Goal: Task Accomplishment & Management: Use online tool/utility

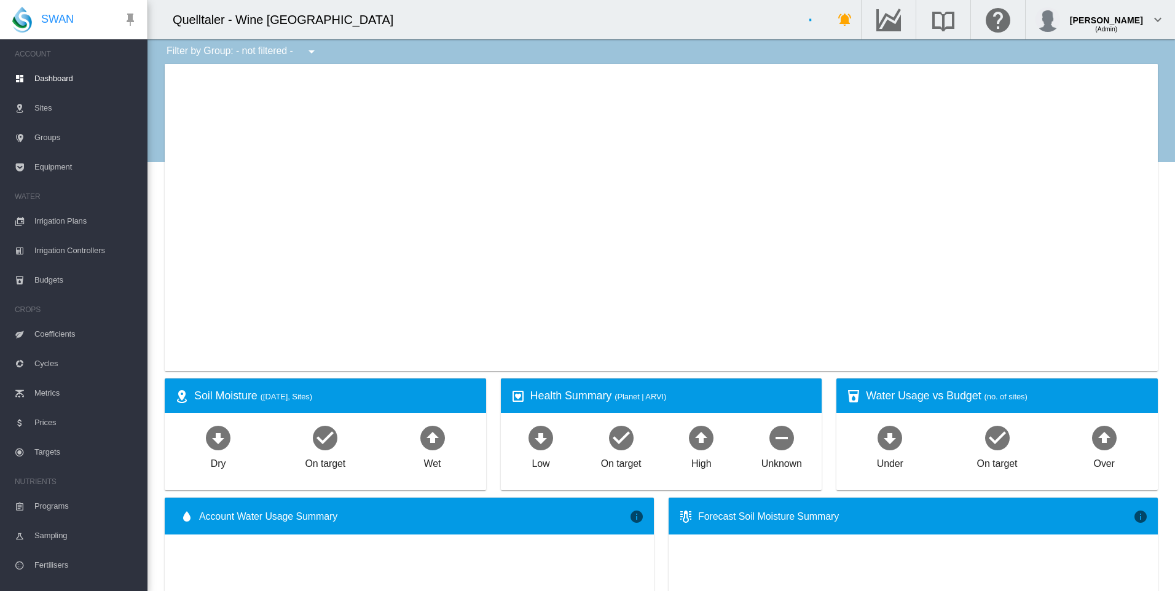
type input "**********"
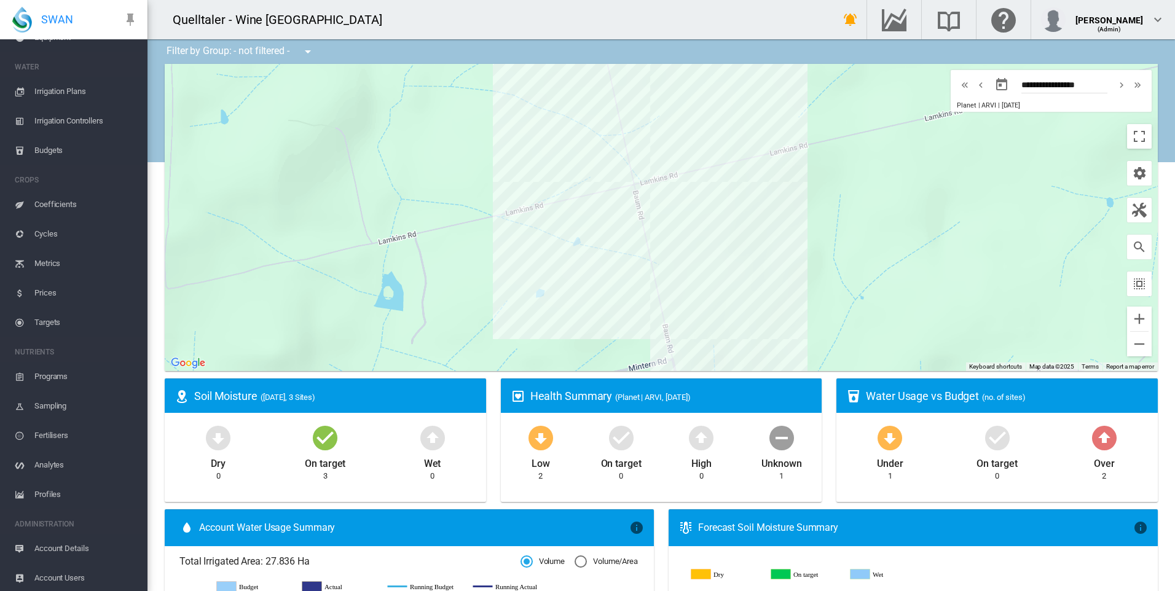
scroll to position [131, 0]
click at [80, 545] on span "Account Details" at bounding box center [85, 546] width 103 height 29
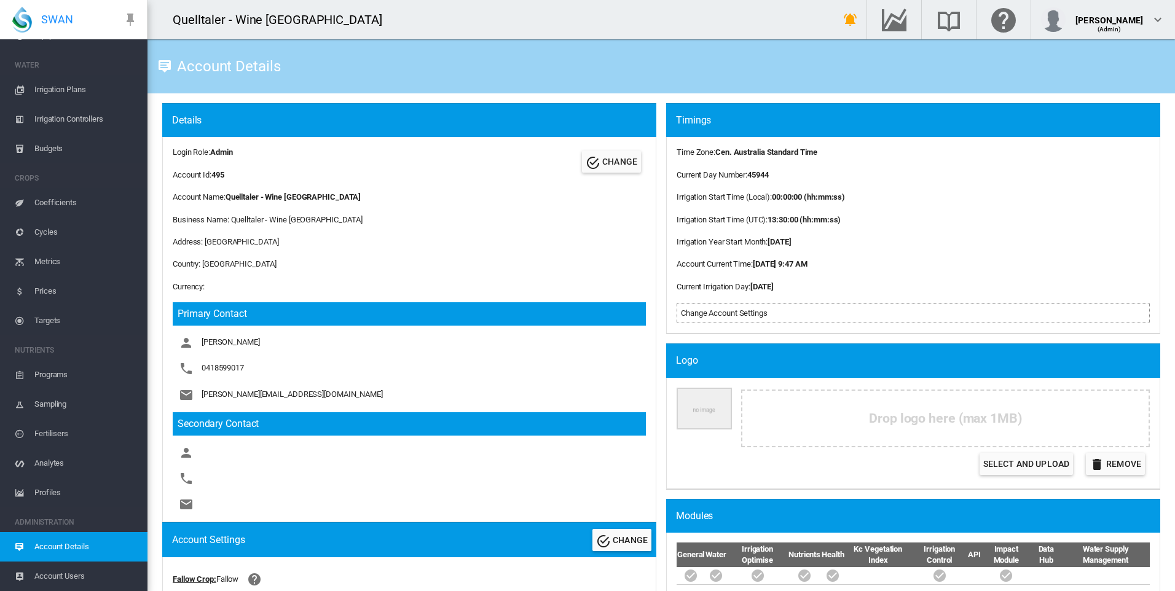
click at [44, 373] on span "Programs" at bounding box center [85, 374] width 103 height 29
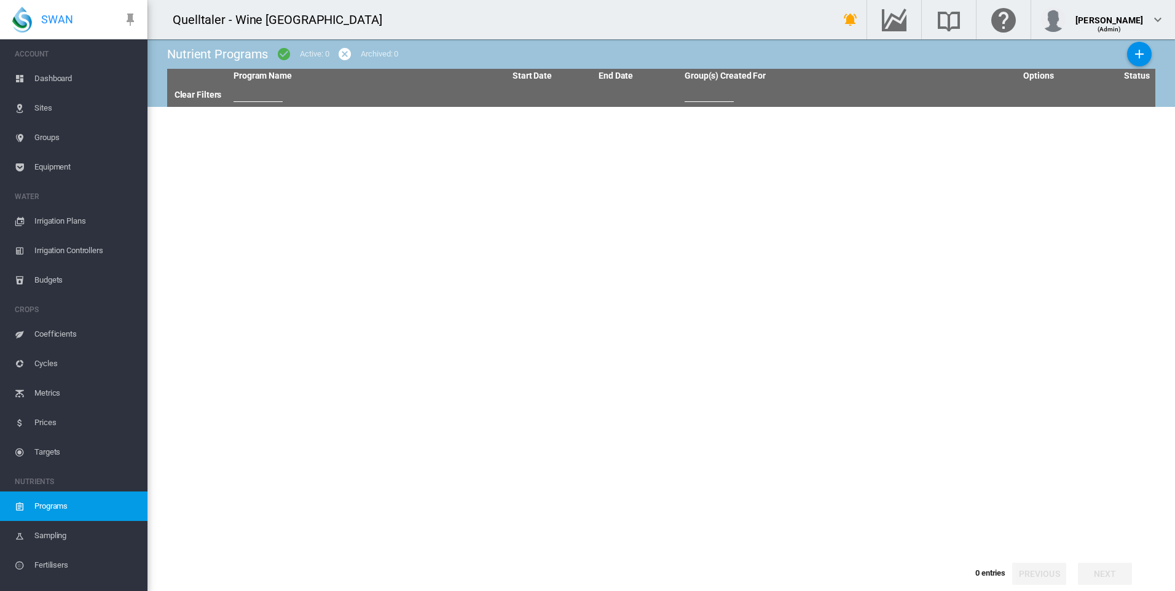
click at [49, 216] on span "Irrigation Plans" at bounding box center [85, 220] width 103 height 29
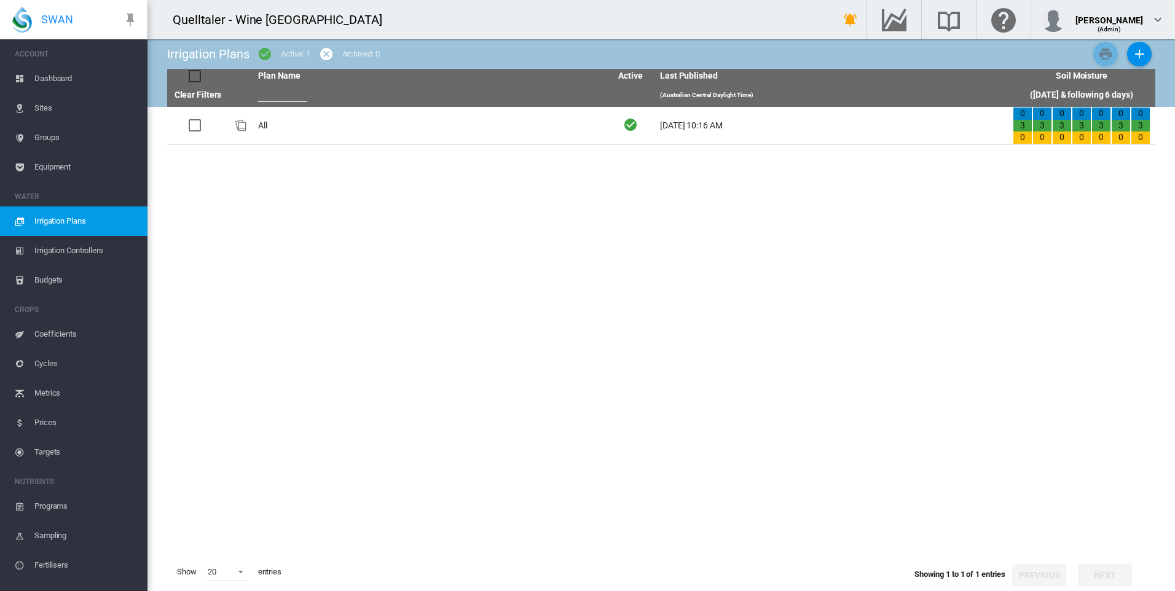
click at [58, 165] on span "Equipment" at bounding box center [85, 166] width 103 height 29
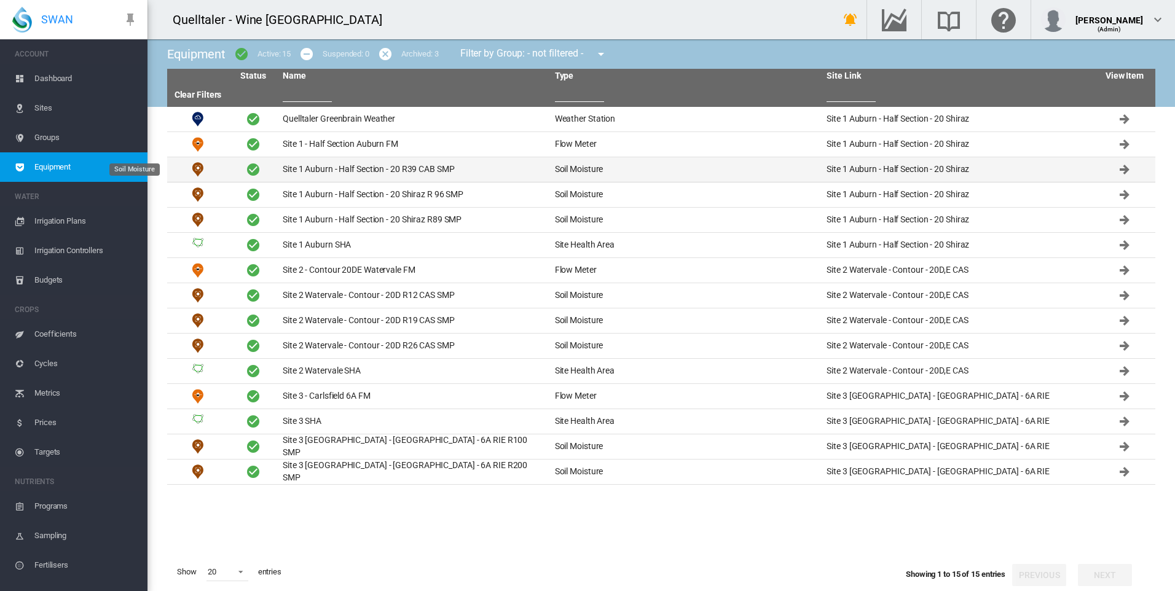
click at [225, 171] on td "Soil Moisture" at bounding box center [197, 169] width 61 height 25
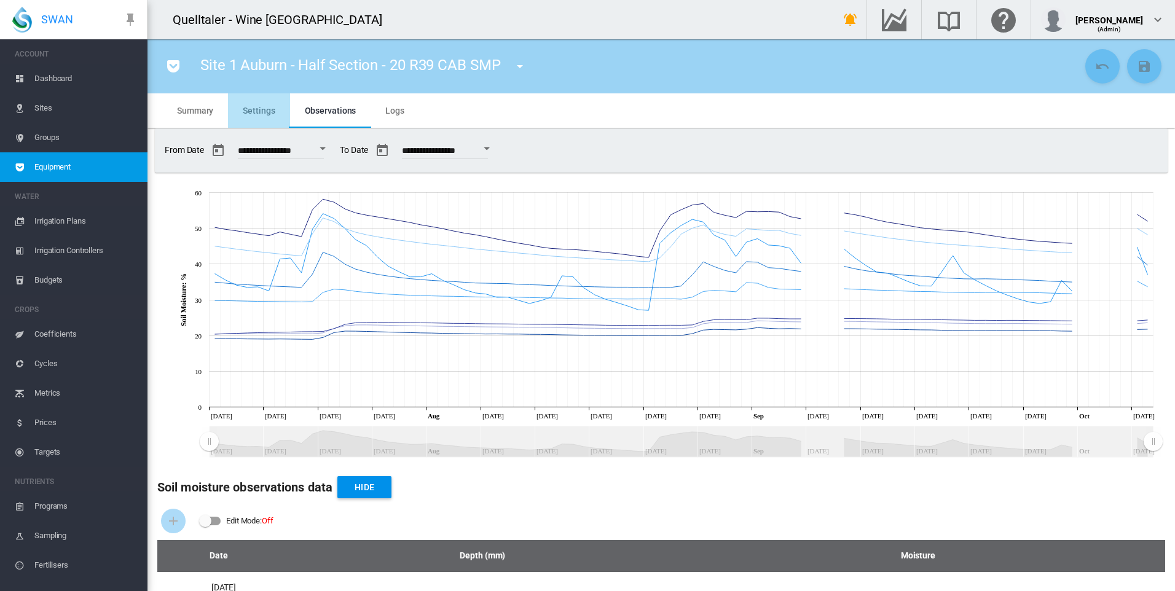
click at [252, 106] on span "Settings" at bounding box center [259, 111] width 32 height 10
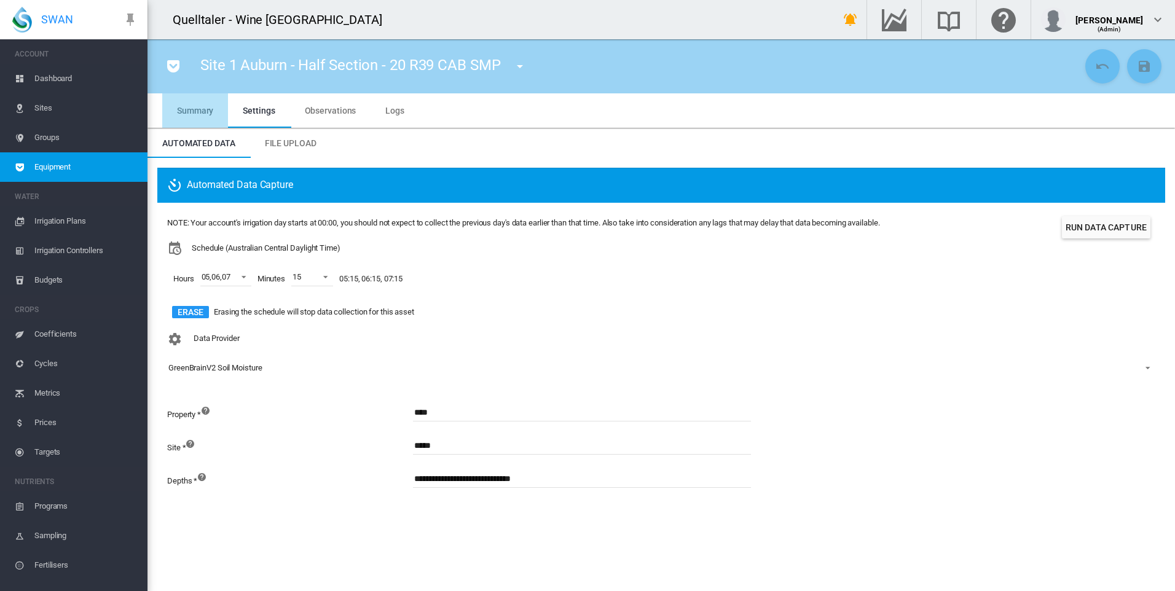
click at [201, 111] on span "Summary" at bounding box center [195, 111] width 36 height 10
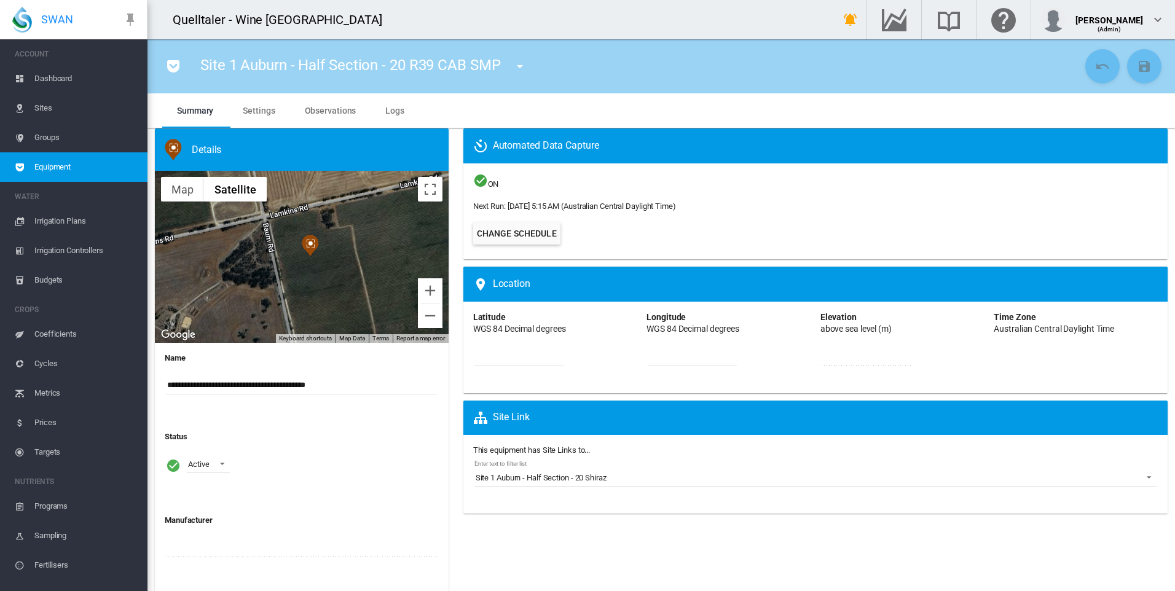
click at [399, 106] on span "Logs" at bounding box center [394, 111] width 19 height 10
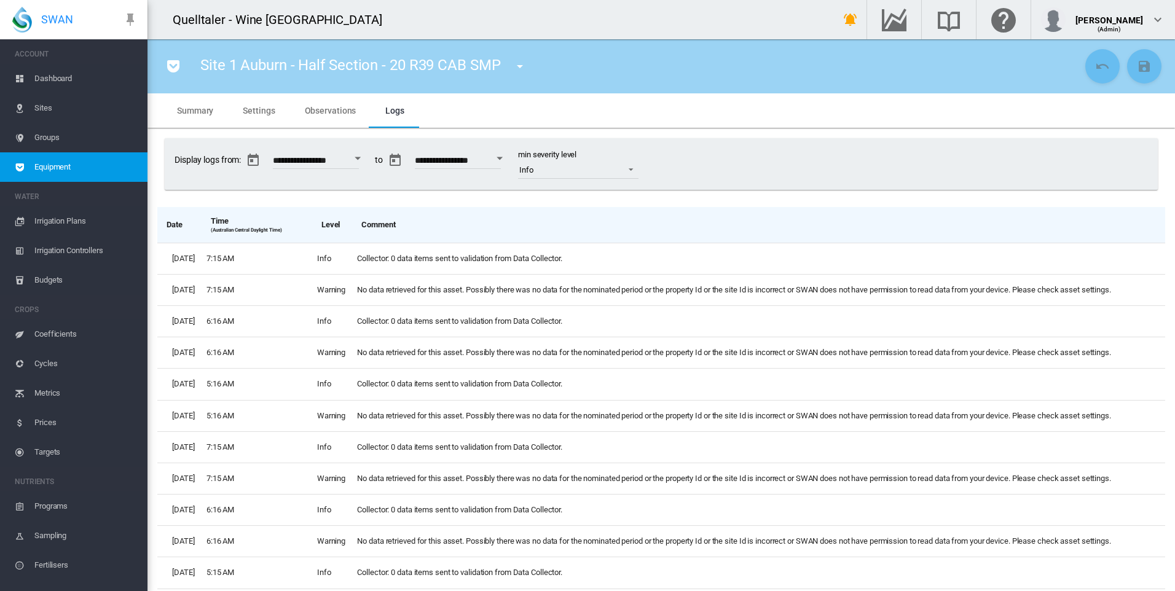
click at [340, 109] on span "Observations" at bounding box center [331, 111] width 52 height 10
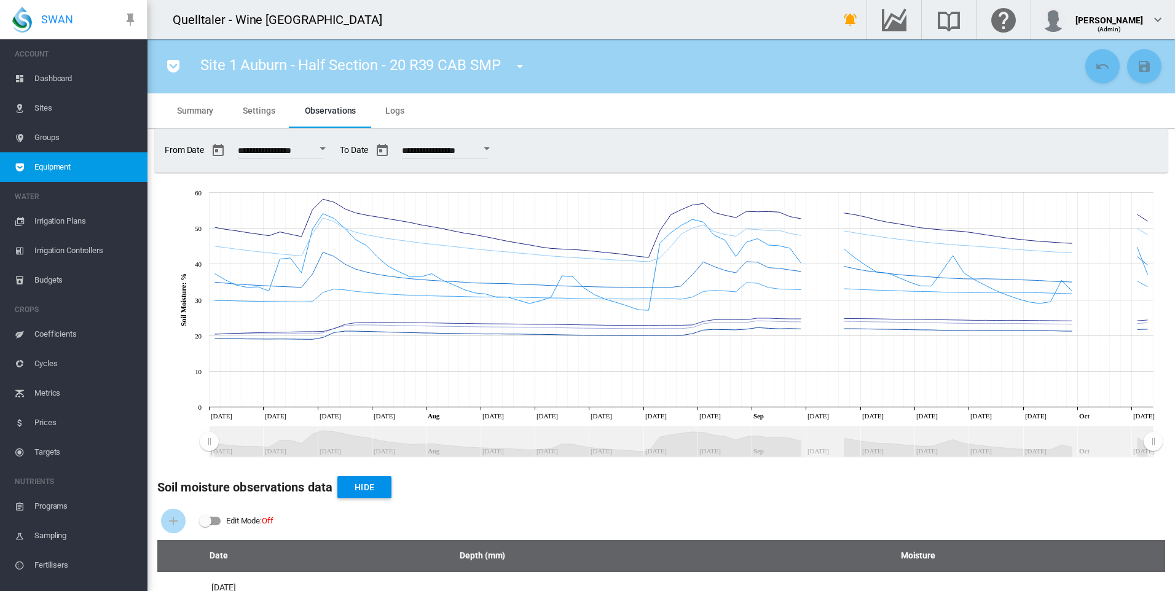
click at [498, 146] on button "Open calendar" at bounding box center [487, 149] width 22 height 22
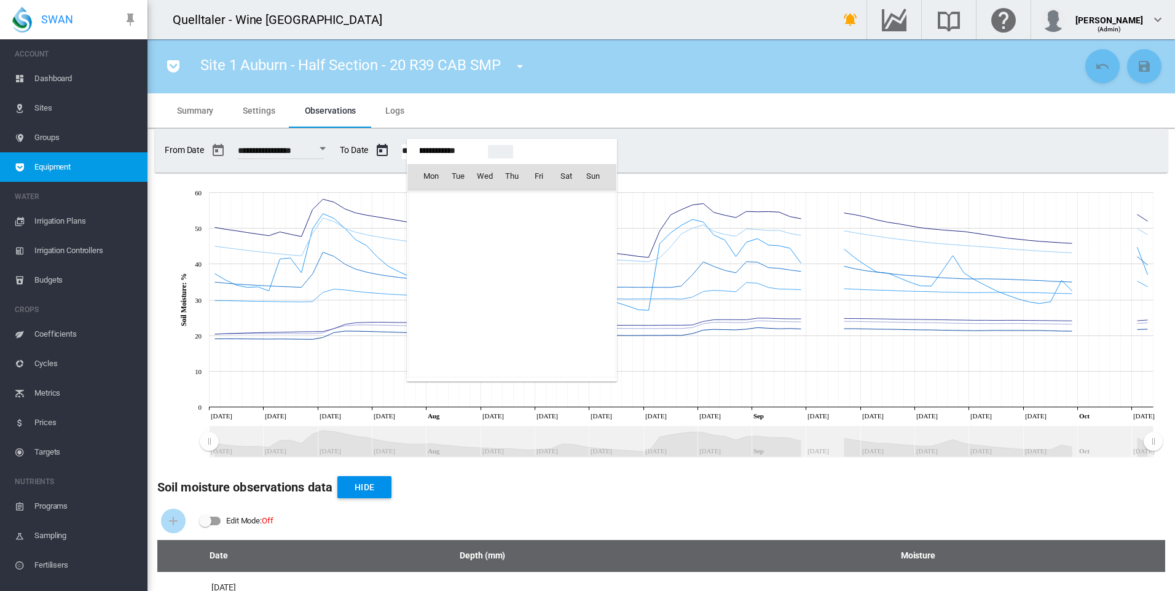
scroll to position [30772, 0]
click at [425, 109] on div at bounding box center [587, 295] width 1175 height 591
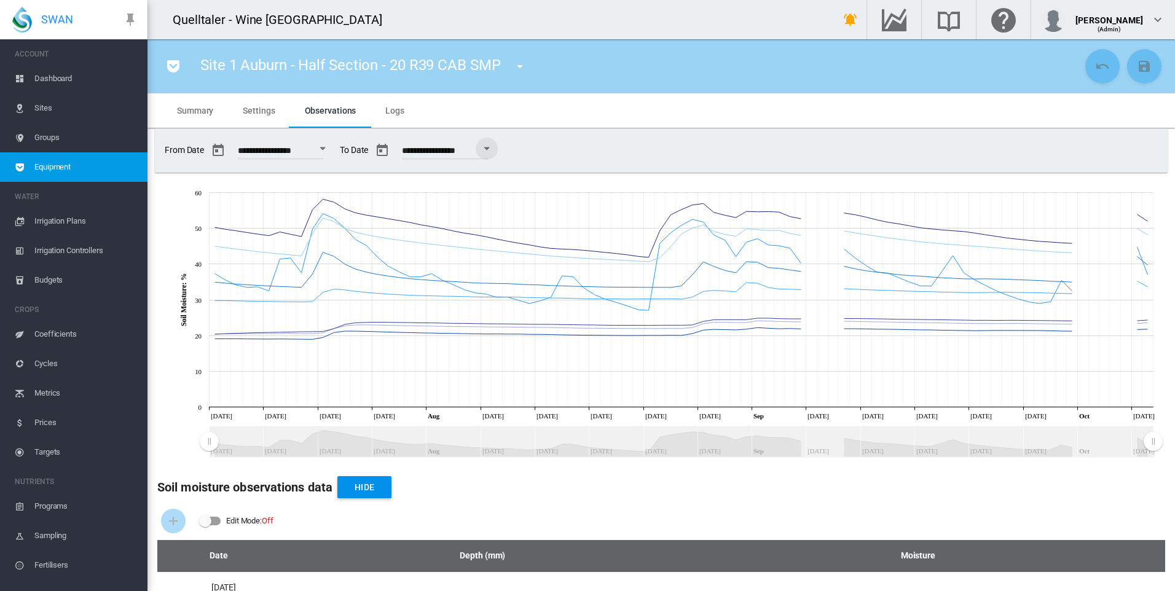
click at [47, 105] on span "Sites" at bounding box center [85, 107] width 103 height 29
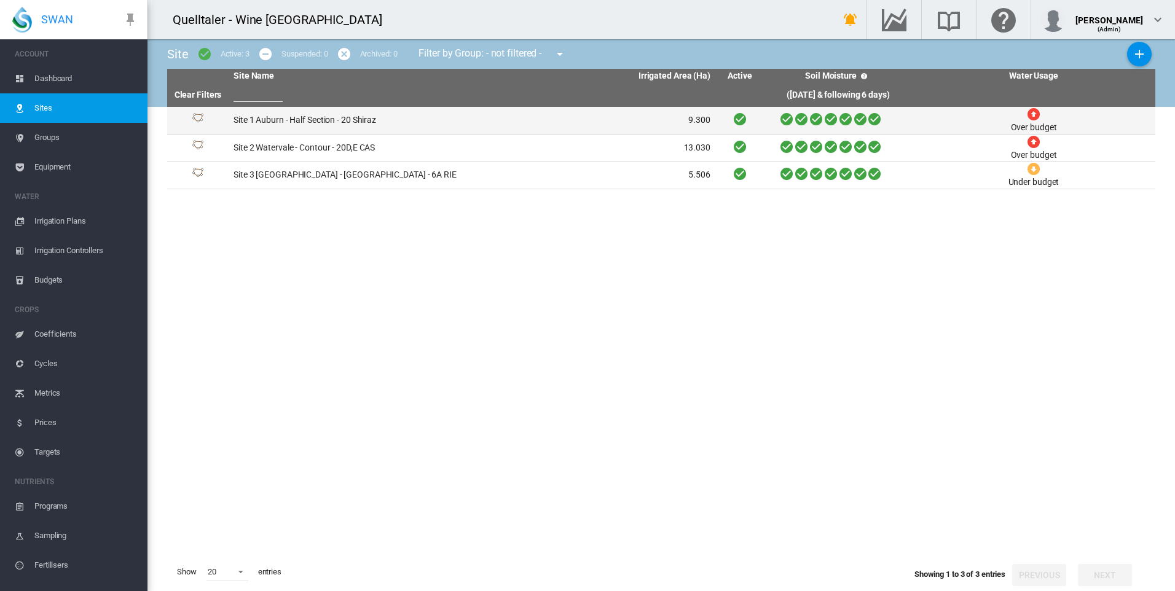
click at [351, 116] on td "Site 1 Auburn - Half Section - 20 Shiraz" at bounding box center [350, 120] width 243 height 27
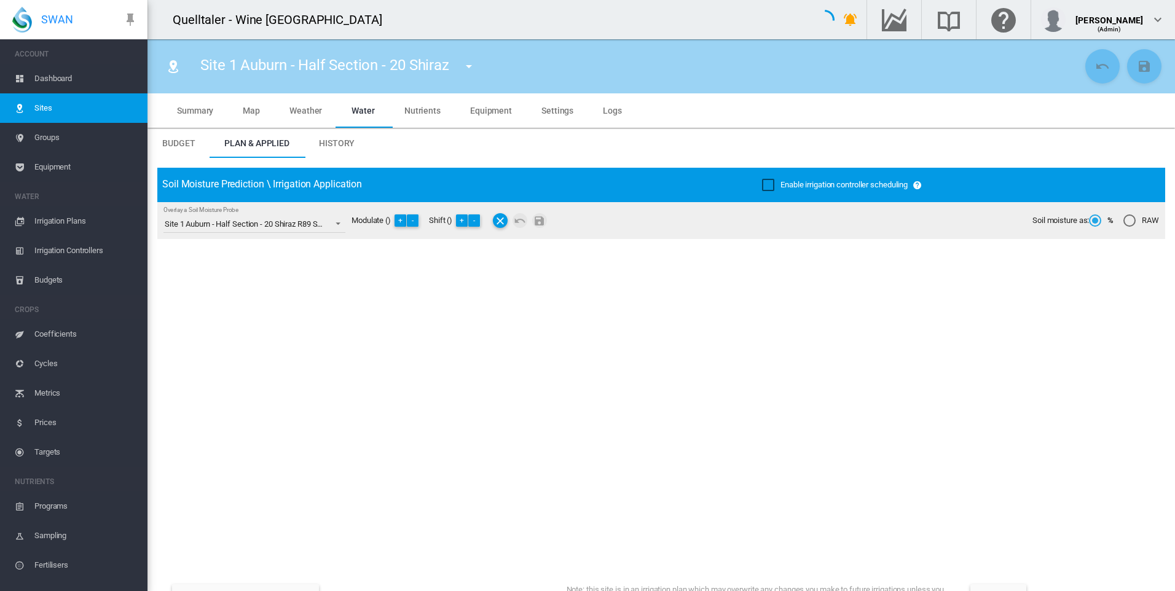
type input "**********"
type input "******"
type input "*********"
type input "***"
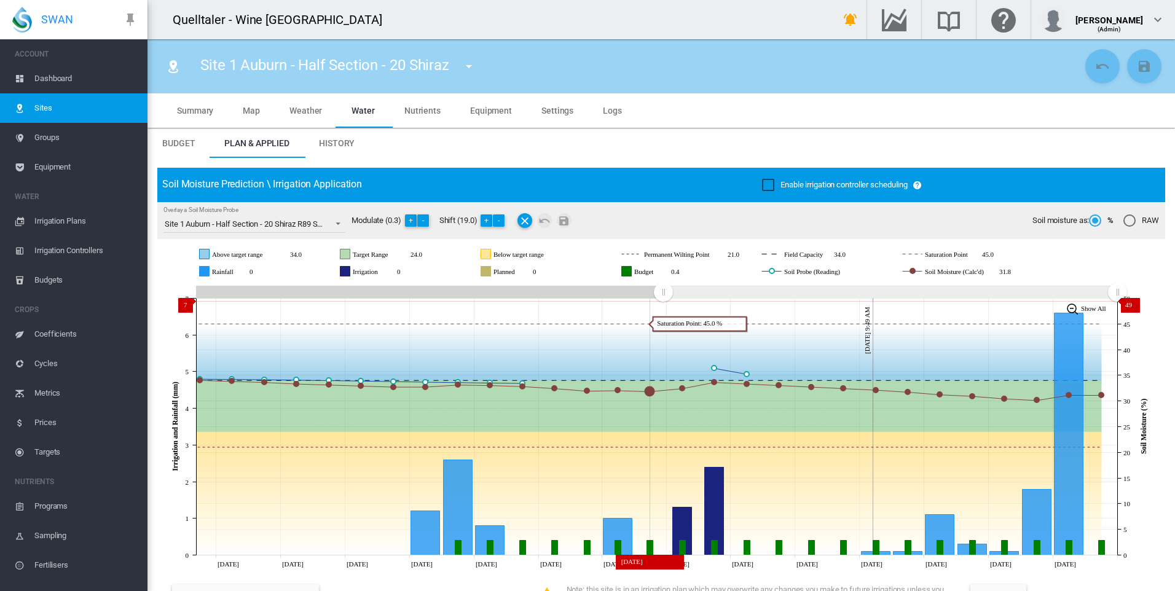
drag, startPoint x: 893, startPoint y: 293, endPoint x: 663, endPoint y: 301, distance: 230.5
click at [663, 301] on g "Zoom chart using cursor arrows" at bounding box center [663, 292] width 22 height 22
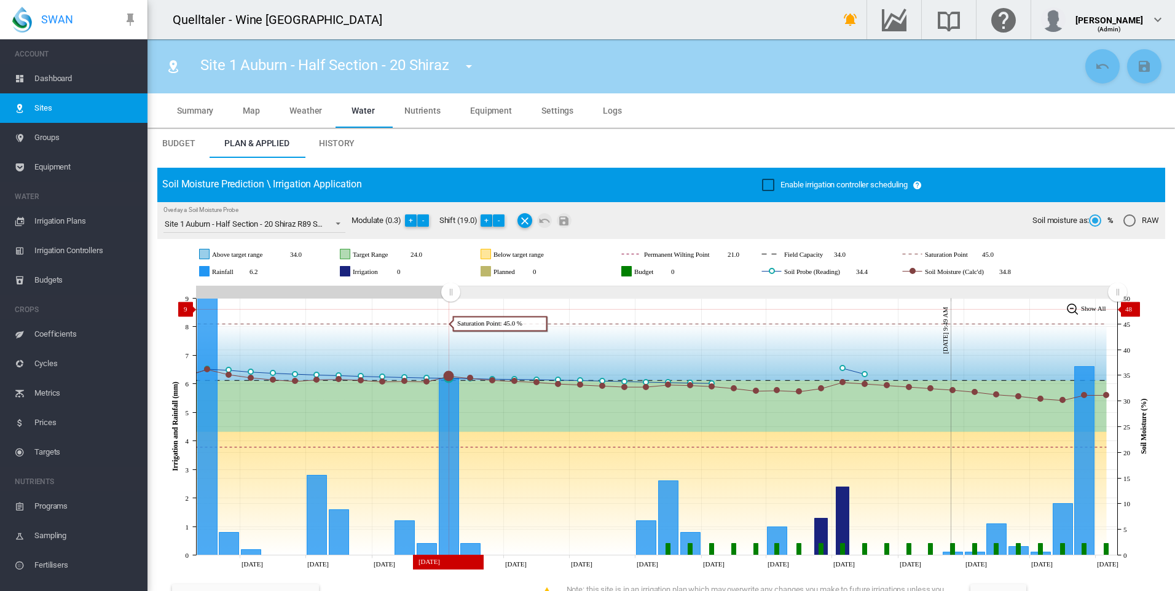
drag, startPoint x: 667, startPoint y: 294, endPoint x: 450, endPoint y: 309, distance: 216.8
click at [450, 309] on icon "JavaScript chart by amCharts 3.21.15 Sep 12 Sep 15 Sep 18 Sep 21 Sep 24 Sep 27 …" at bounding box center [656, 427] width 998 height 288
click at [450, 309] on icon at bounding box center [657, 427] width 921 height 257
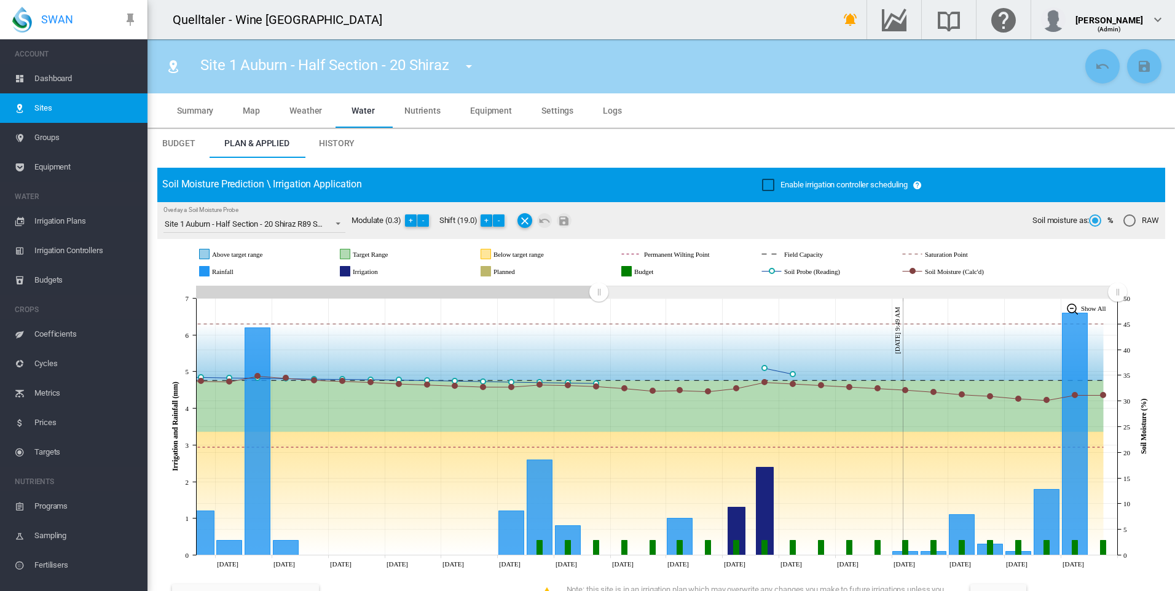
drag, startPoint x: 452, startPoint y: 290, endPoint x: 598, endPoint y: 281, distance: 147.1
click at [598, 281] on div "JavaScript chart by amCharts 3.21.15 Above target range Target Range Below targ…" at bounding box center [661, 405] width 1008 height 332
click at [53, 167] on span "Equipment" at bounding box center [85, 166] width 103 height 29
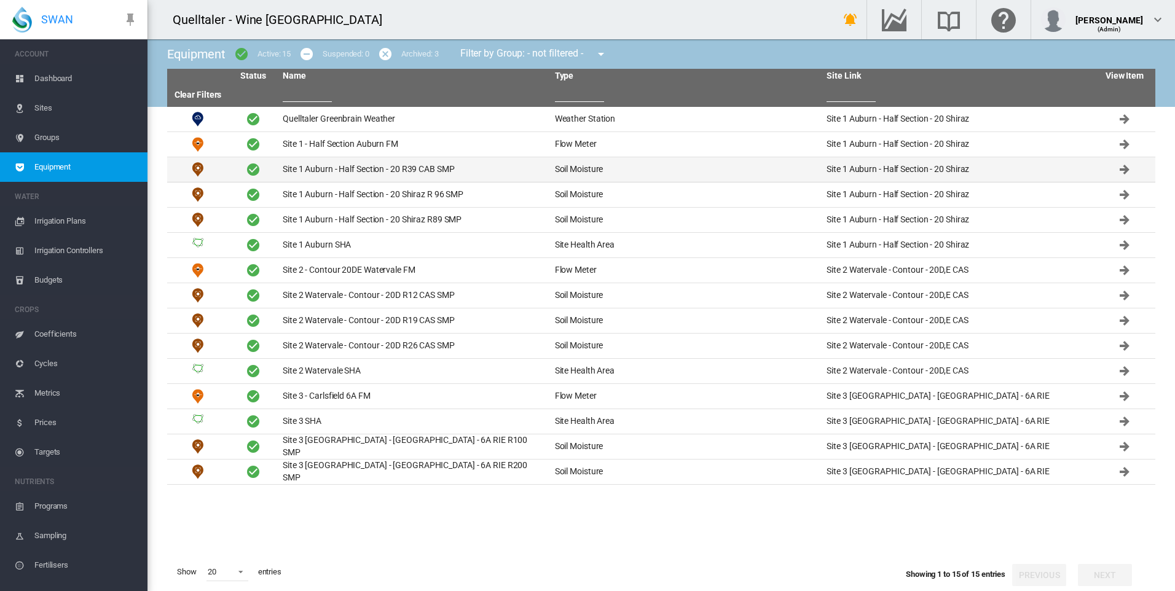
click at [305, 169] on td "Site 1 Auburn - Half Section - 20 R39 CAB SMP" at bounding box center [414, 169] width 272 height 25
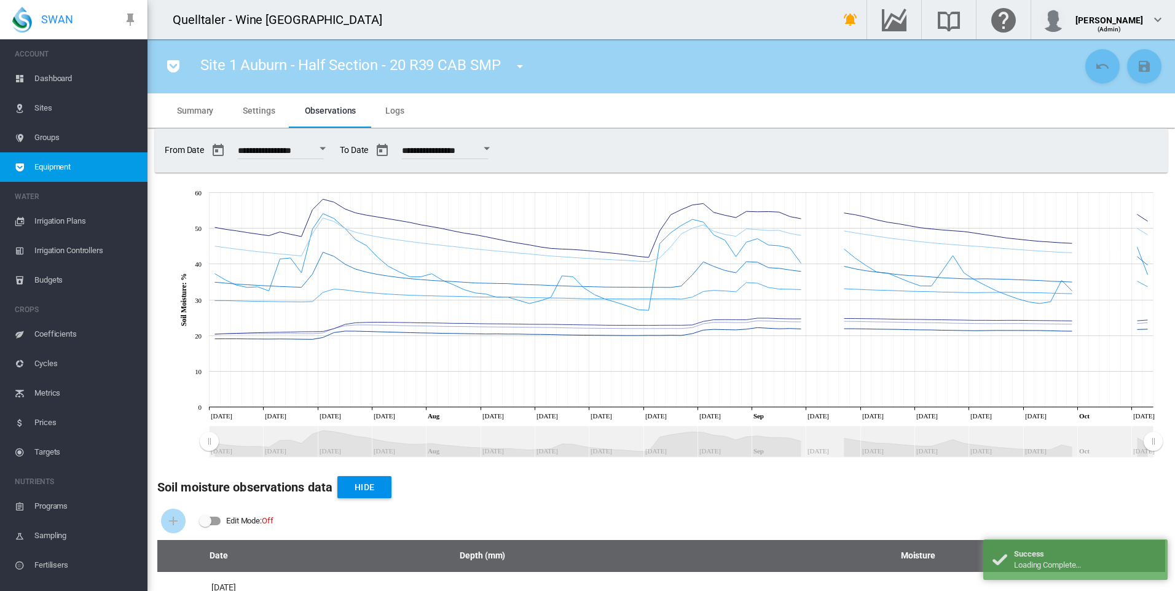
click at [262, 111] on span "Settings" at bounding box center [259, 111] width 32 height 10
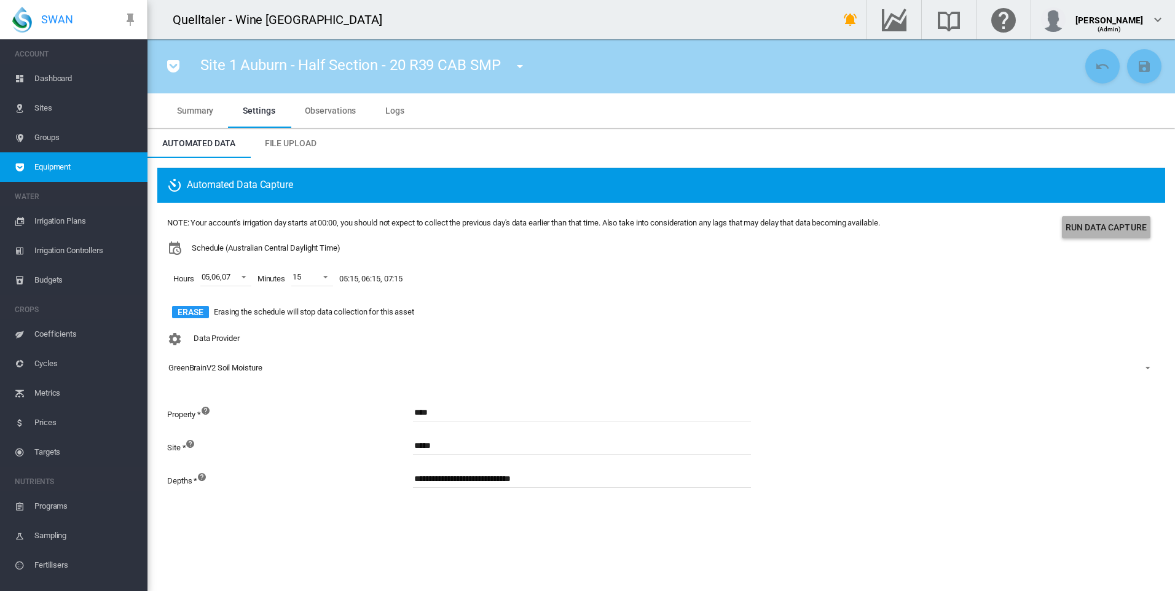
click at [1090, 227] on button "Run Data Capture" at bounding box center [1106, 227] width 88 height 22
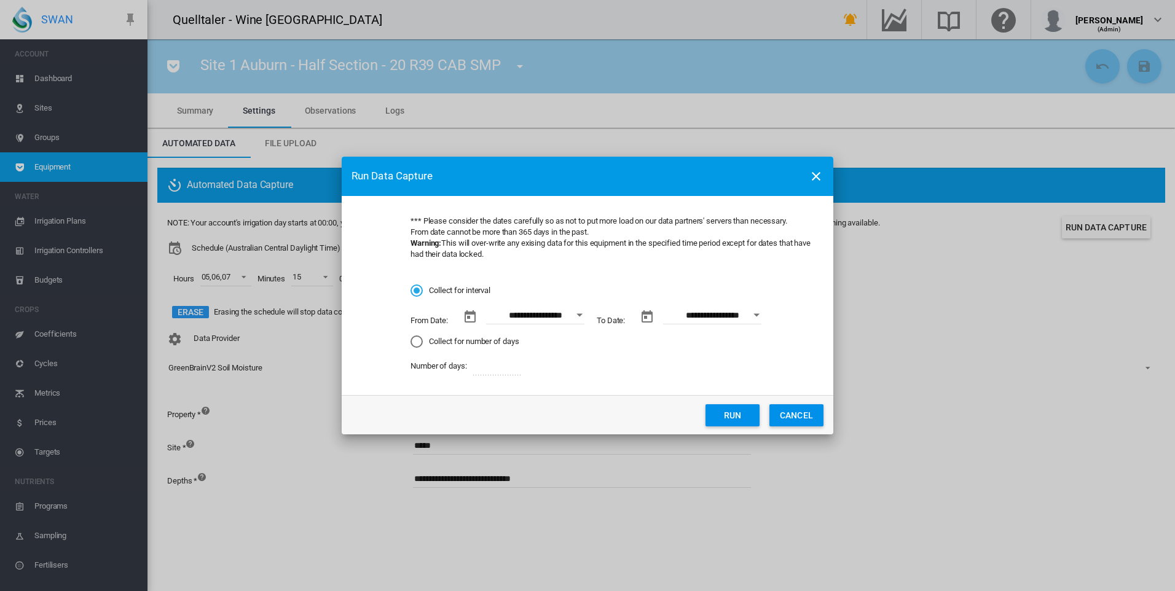
click at [579, 313] on button "Open calendar" at bounding box center [579, 315] width 22 height 22
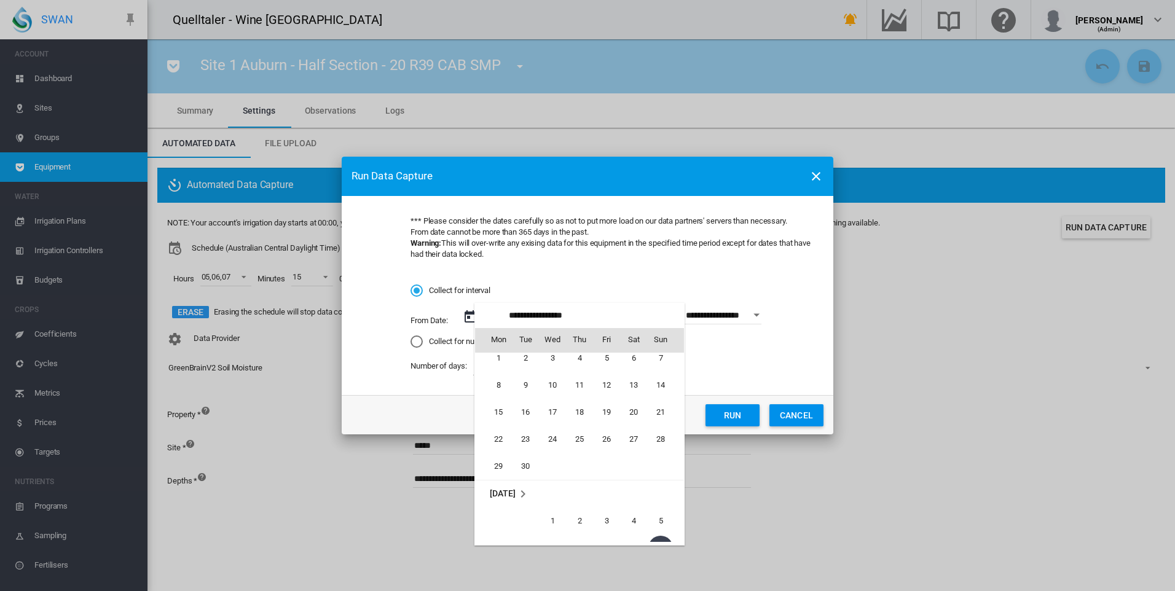
scroll to position [1831, 0]
click at [500, 438] on span "22" at bounding box center [498, 435] width 25 height 25
type input "**********"
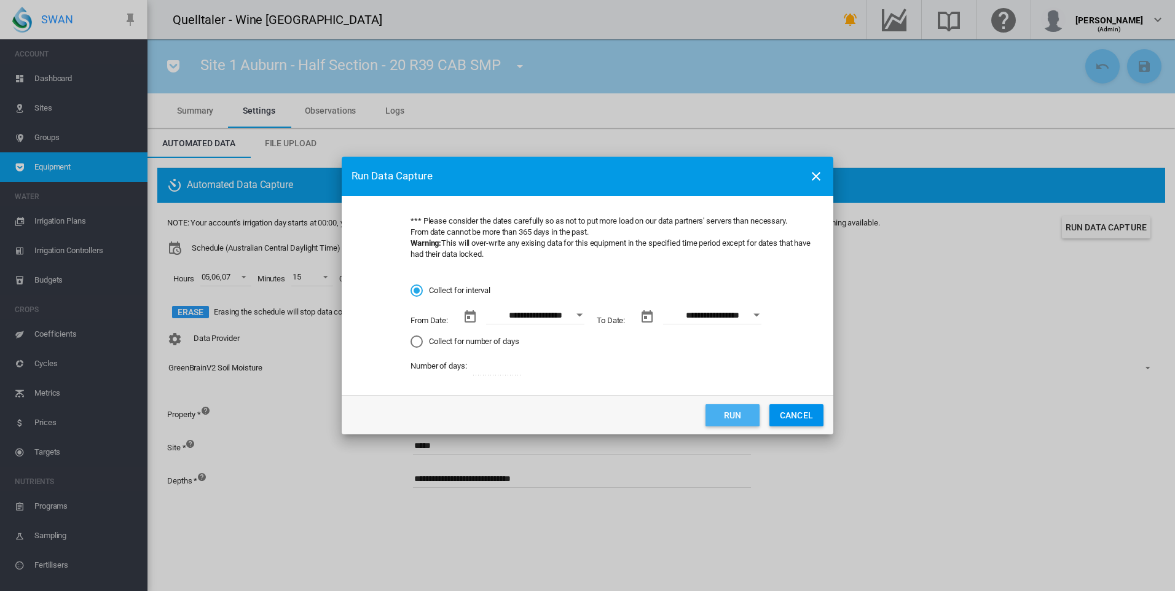
click at [730, 413] on button "Run" at bounding box center [732, 415] width 54 height 22
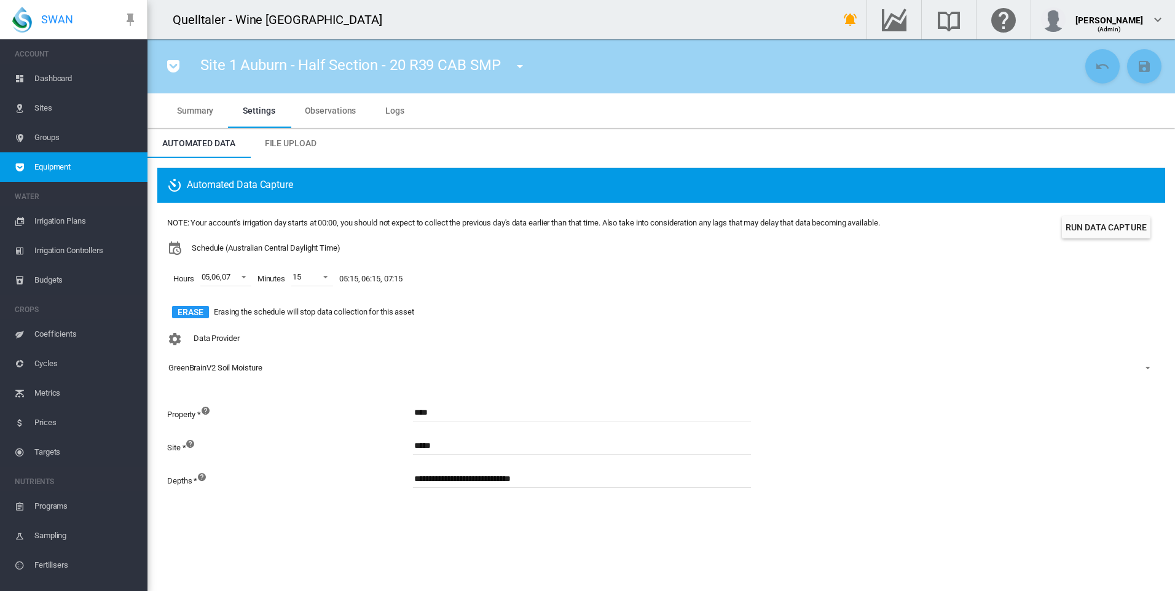
click at [82, 165] on span "Equipment" at bounding box center [85, 166] width 103 height 29
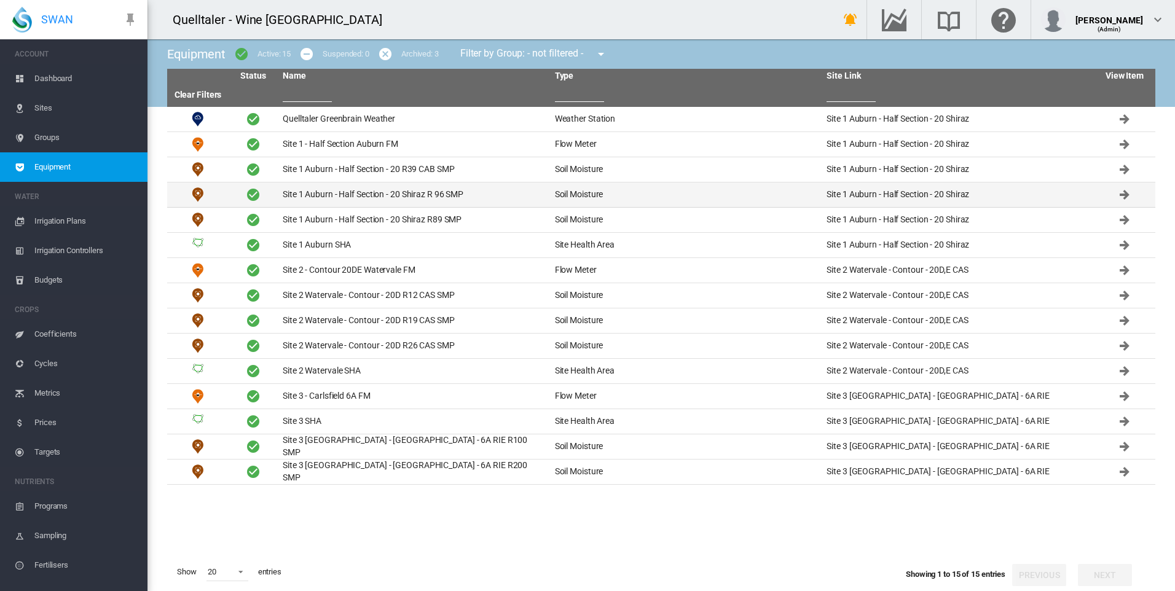
click at [420, 193] on td "Site 1 Auburn - Half Section - 20 Shiraz R 96 SMP" at bounding box center [414, 194] width 272 height 25
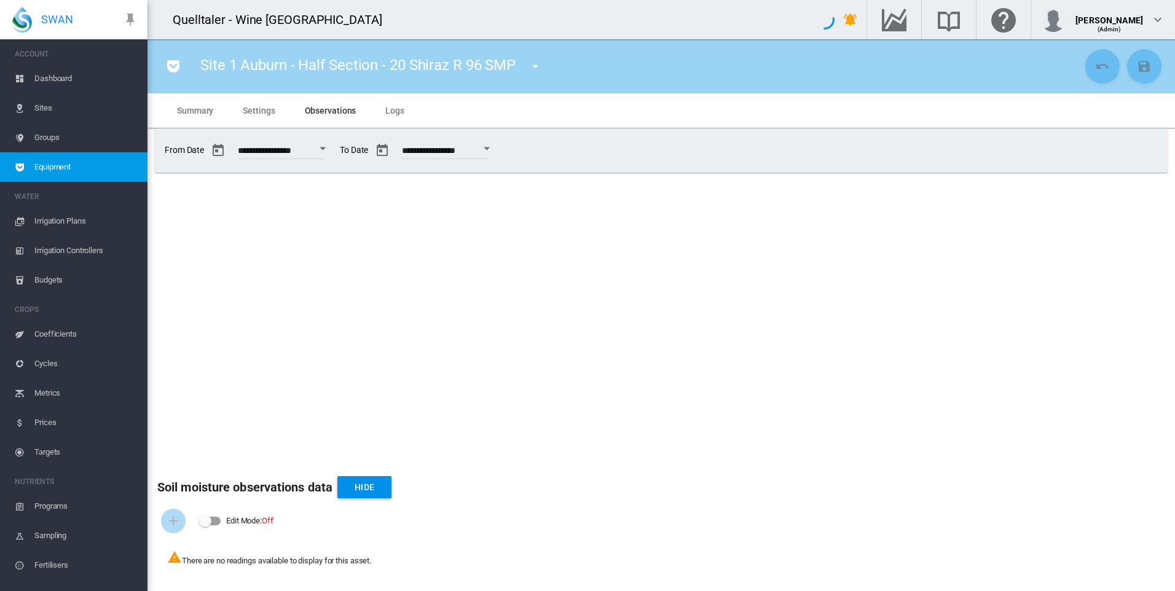
click at [264, 110] on span "Settings" at bounding box center [259, 111] width 32 height 10
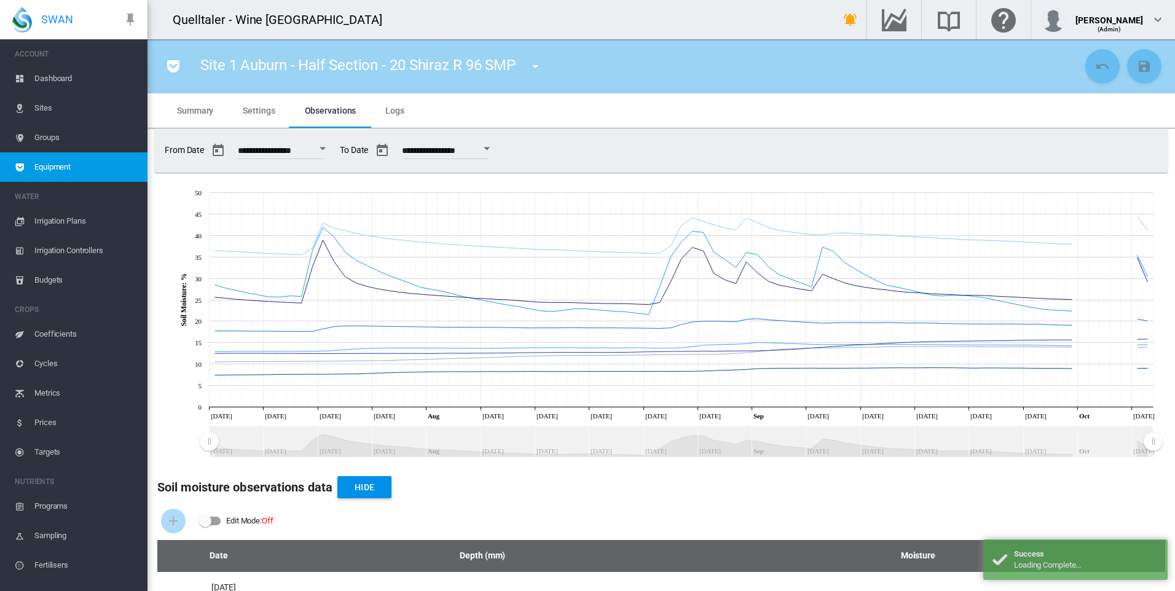
click at [267, 113] on span "Settings" at bounding box center [259, 111] width 32 height 10
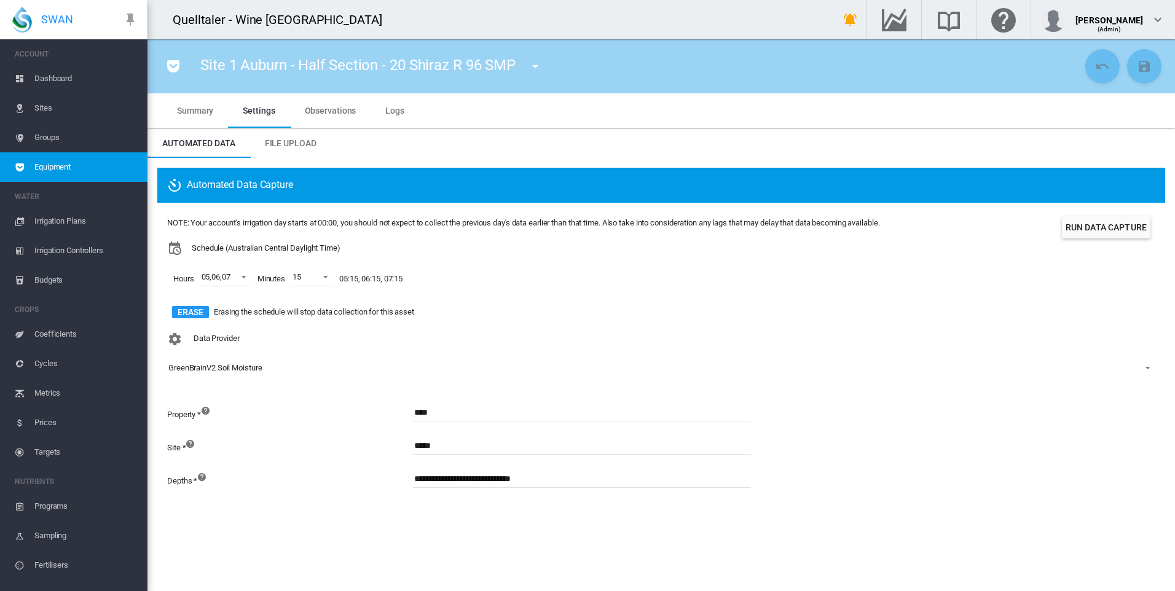
click at [1109, 228] on button "Run Data Capture" at bounding box center [1106, 227] width 88 height 22
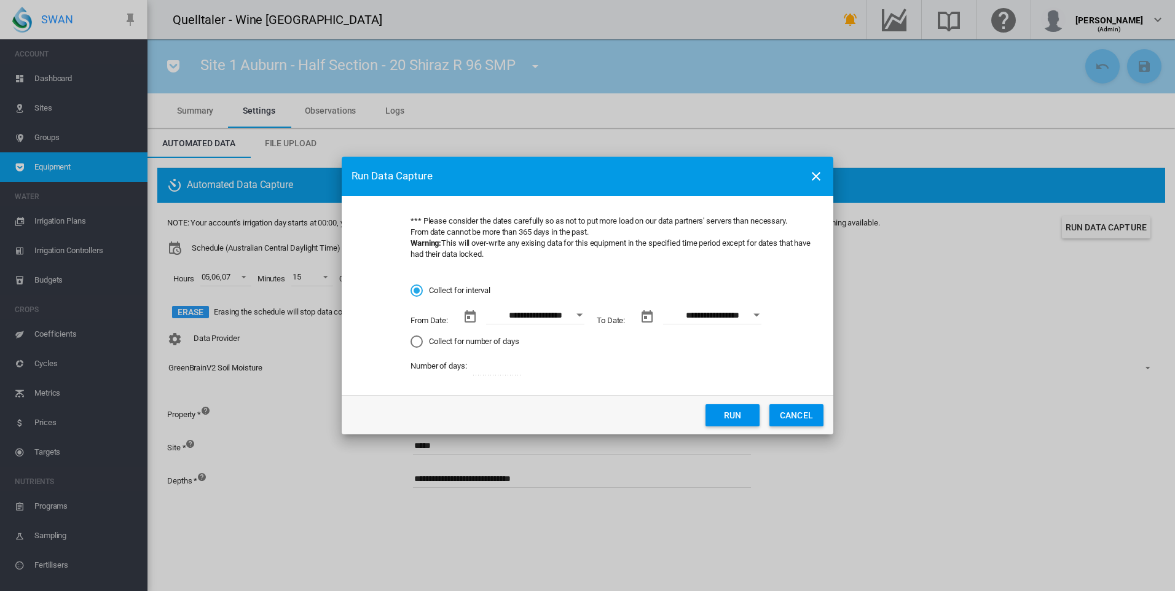
click at [577, 313] on button "Open calendar" at bounding box center [579, 315] width 22 height 22
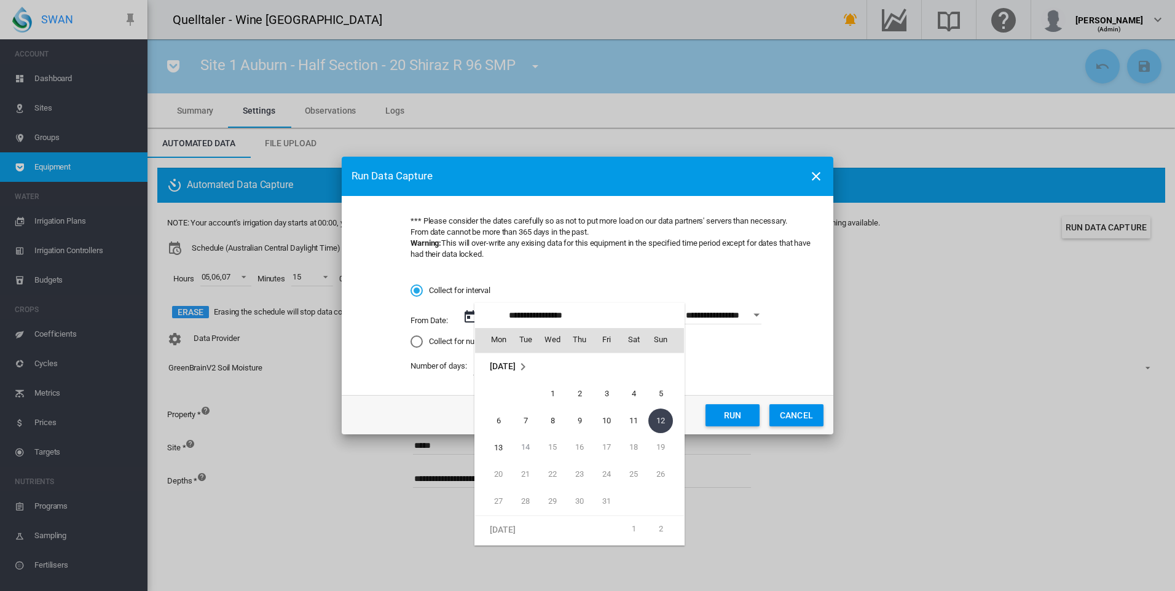
scroll to position [1892, 0]
click at [495, 370] on span "22" at bounding box center [498, 373] width 25 height 25
type input "**********"
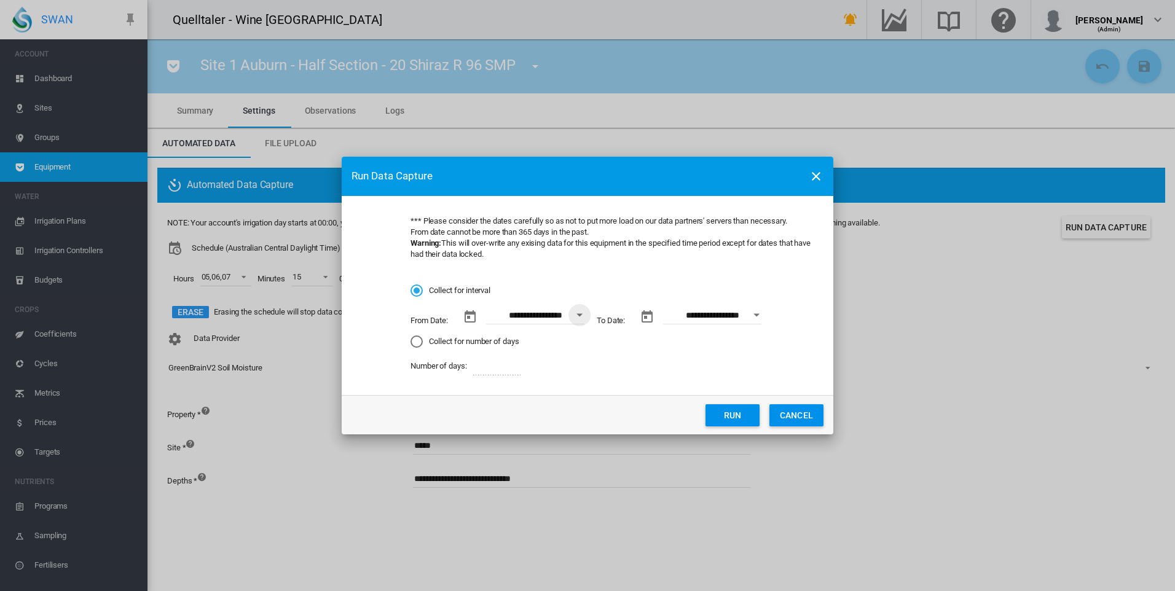
click at [738, 420] on button "Run" at bounding box center [732, 415] width 54 height 22
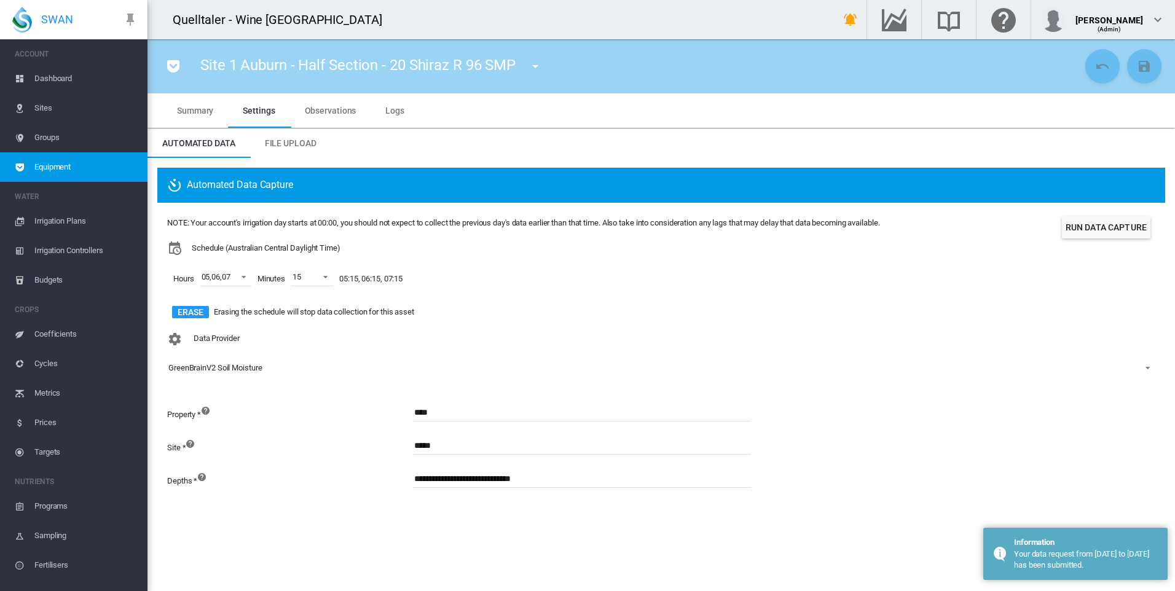
click at [95, 165] on span "Equipment" at bounding box center [85, 166] width 103 height 29
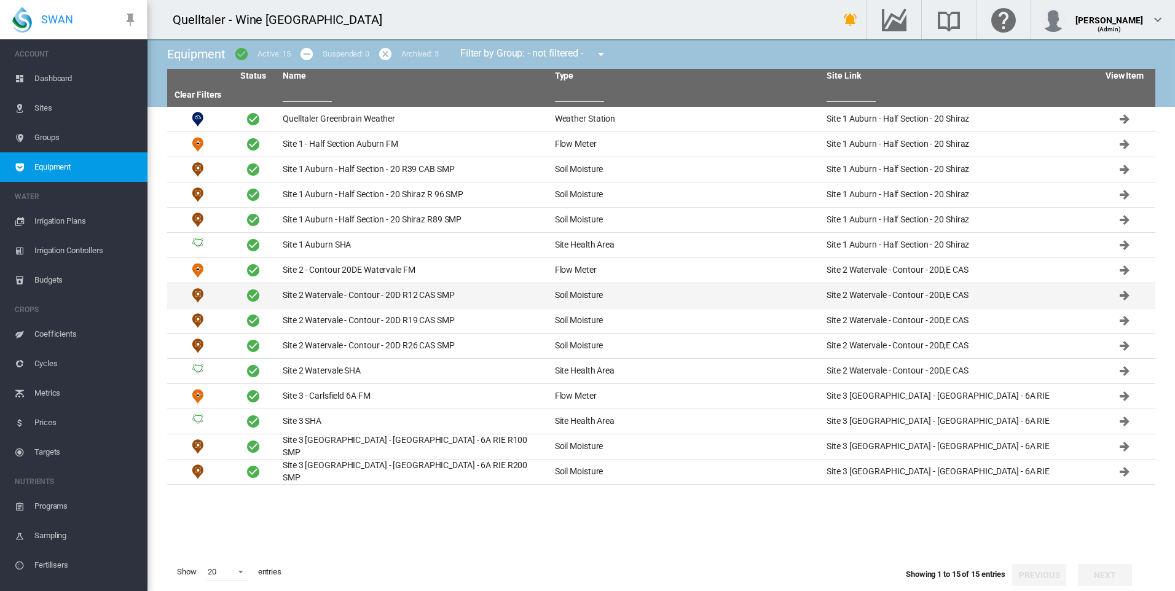
click at [324, 292] on td "Site 2 Watervale - Contour - 20D R12 CAS SMP" at bounding box center [414, 295] width 272 height 25
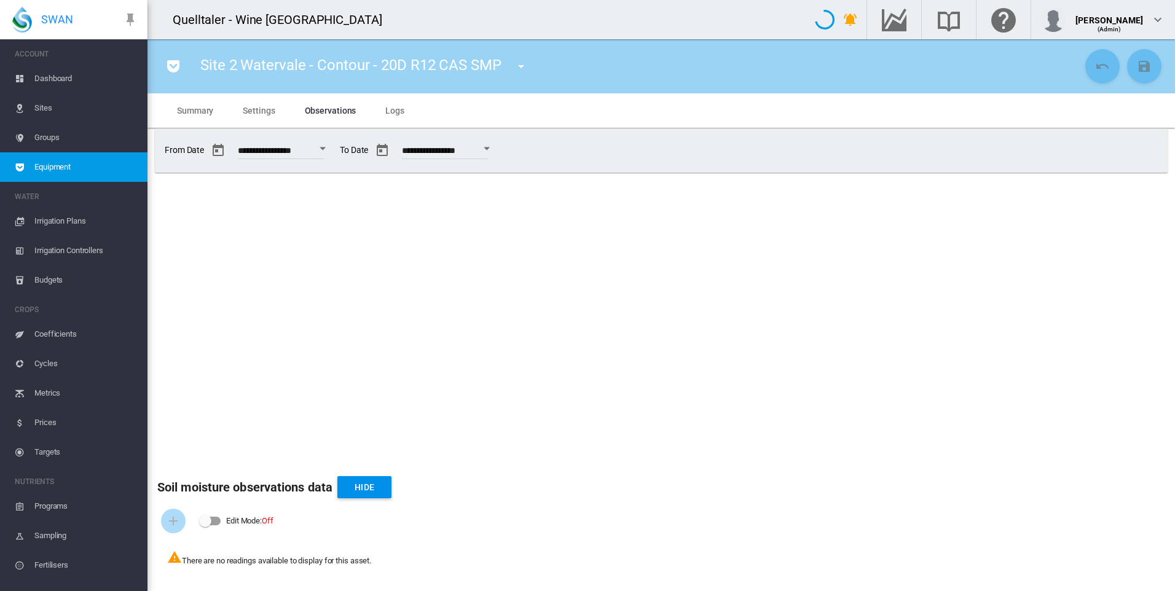
click at [263, 110] on span "Settings" at bounding box center [259, 111] width 32 height 10
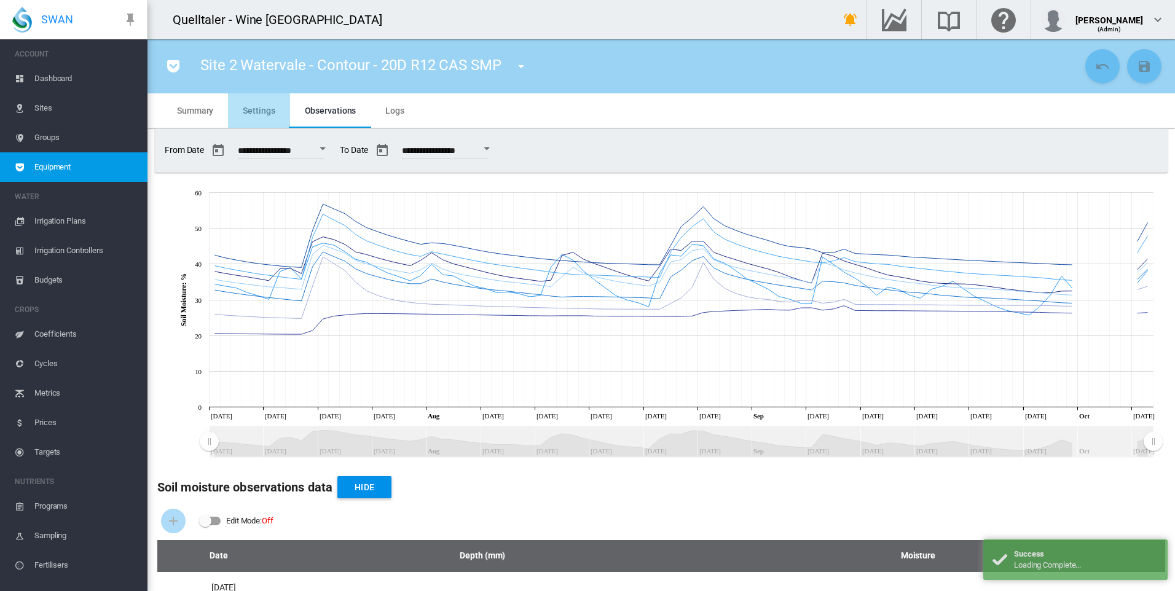
click at [252, 110] on span "Settings" at bounding box center [259, 111] width 32 height 10
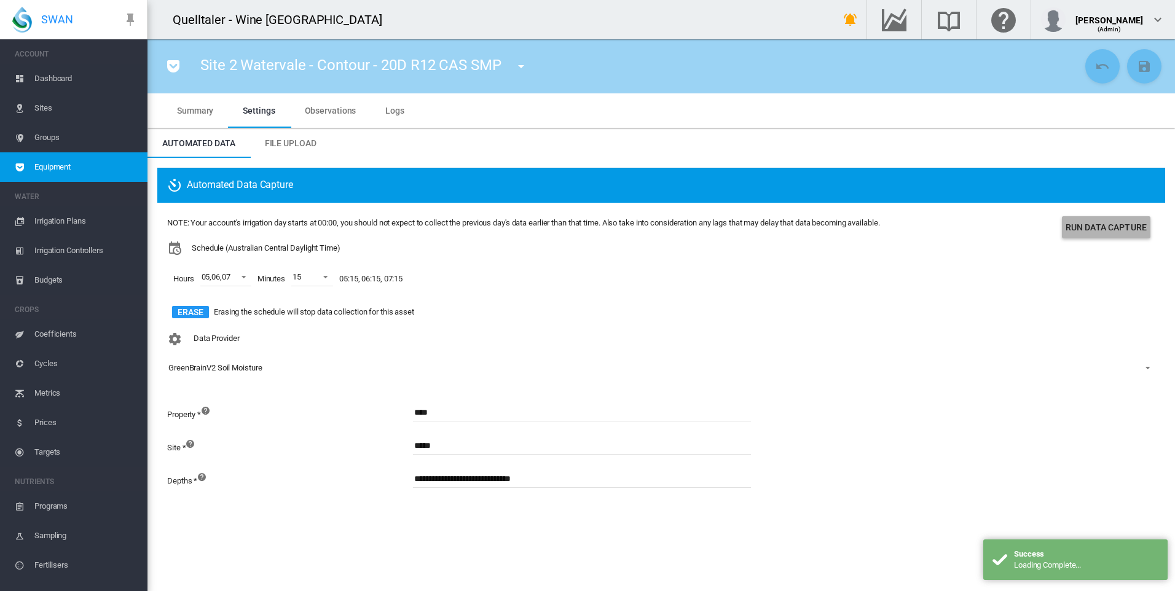
click at [1108, 225] on button "Run Data Capture" at bounding box center [1106, 227] width 88 height 22
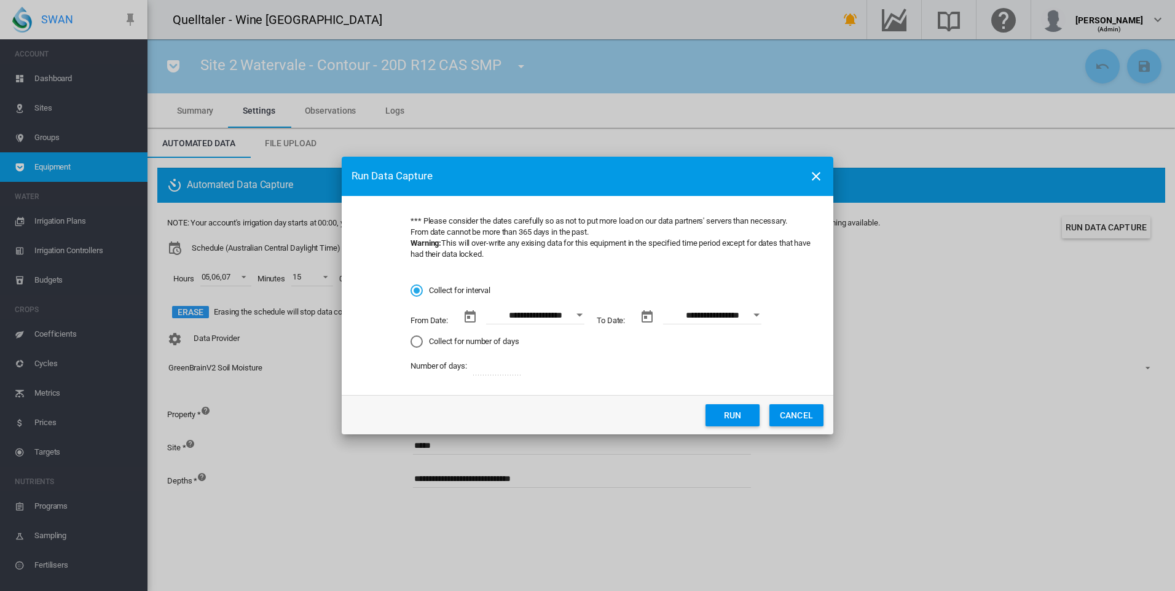
click at [583, 312] on button "Open calendar" at bounding box center [579, 315] width 22 height 22
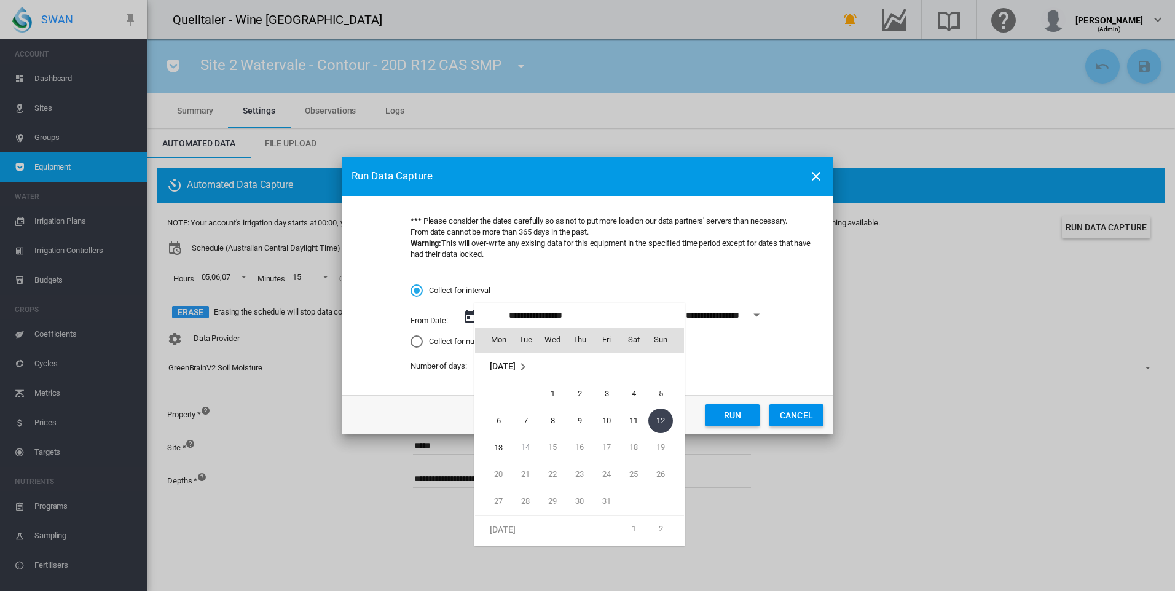
scroll to position [1892, 0]
click at [500, 370] on span "22" at bounding box center [498, 373] width 25 height 25
type input "**********"
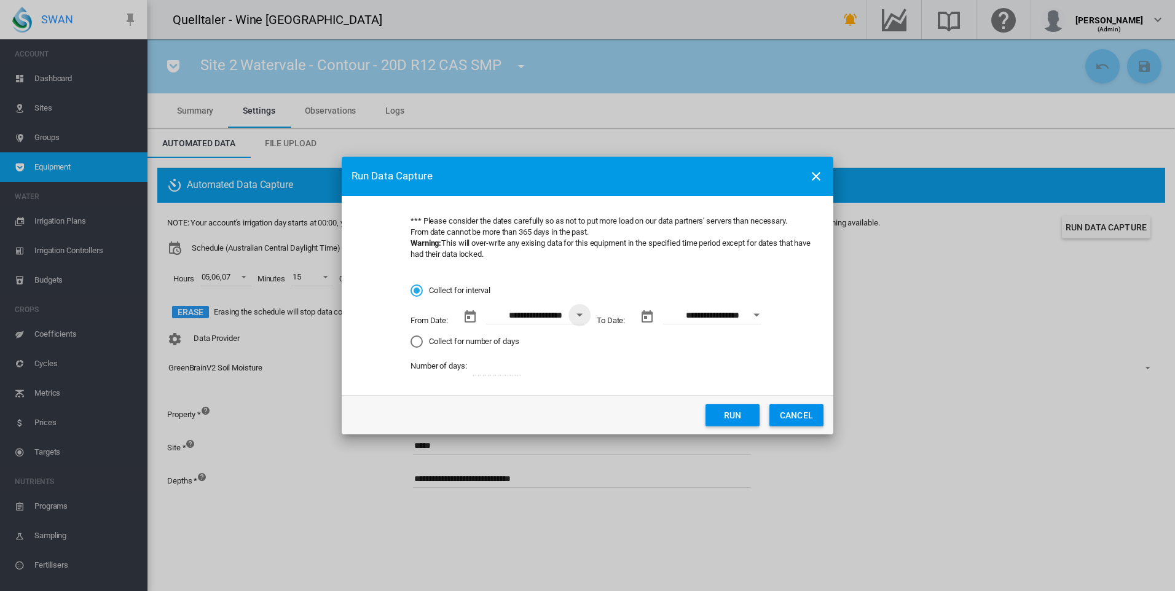
click at [739, 417] on button "Run" at bounding box center [732, 415] width 54 height 22
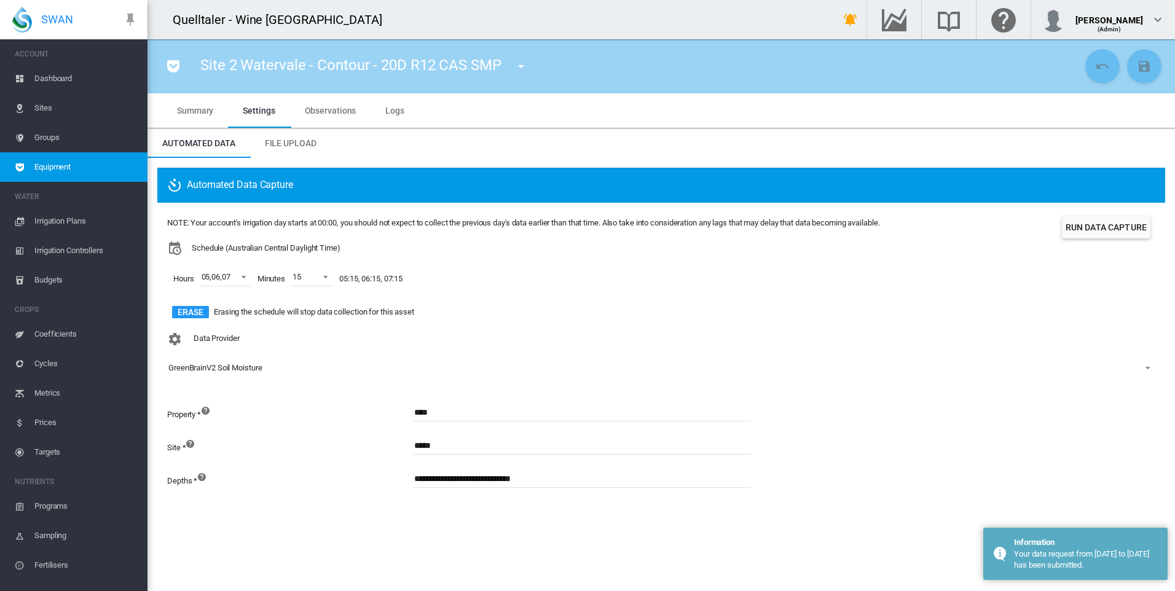
click at [55, 162] on span "Equipment" at bounding box center [85, 166] width 103 height 29
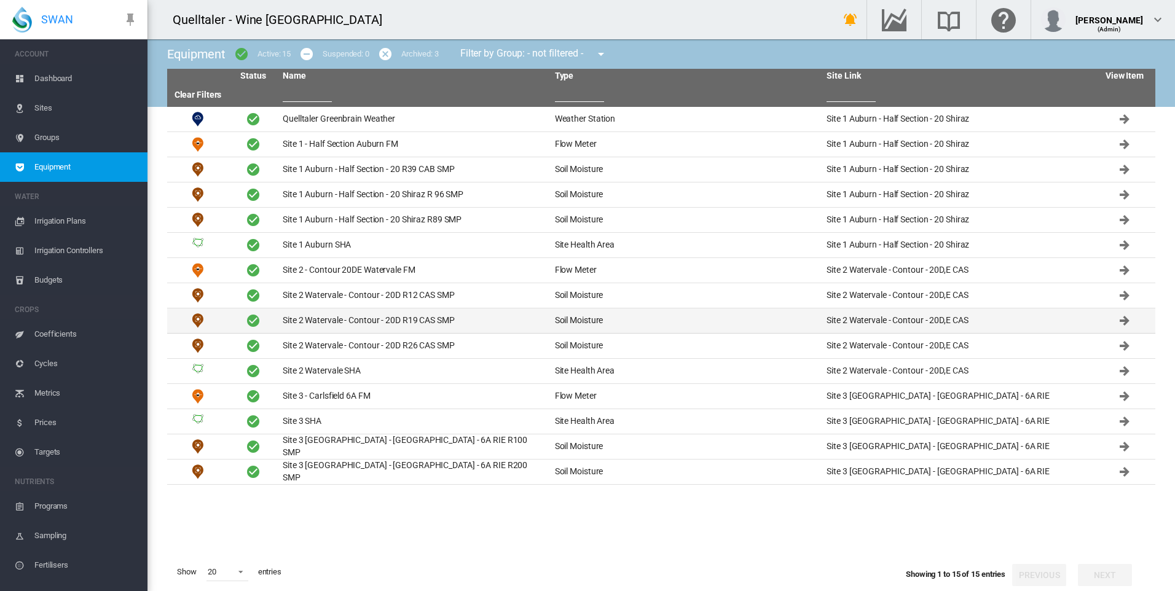
click at [384, 318] on td "Site 2 Watervale - Contour - 20D R19 CAS SMP" at bounding box center [414, 320] width 272 height 25
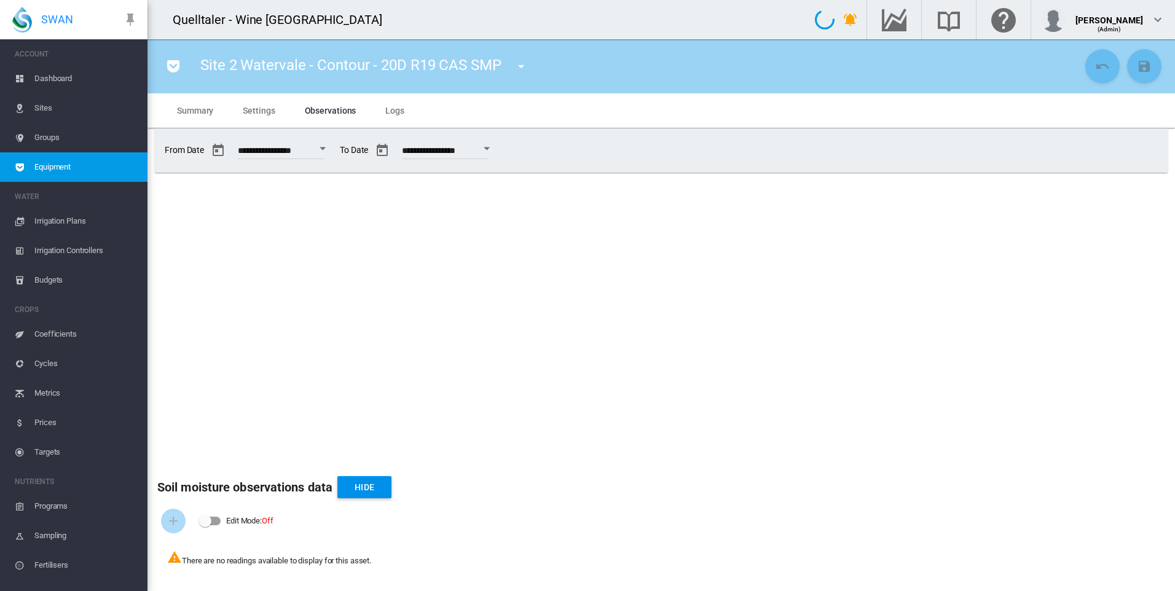
click at [253, 109] on span "Settings" at bounding box center [259, 111] width 32 height 10
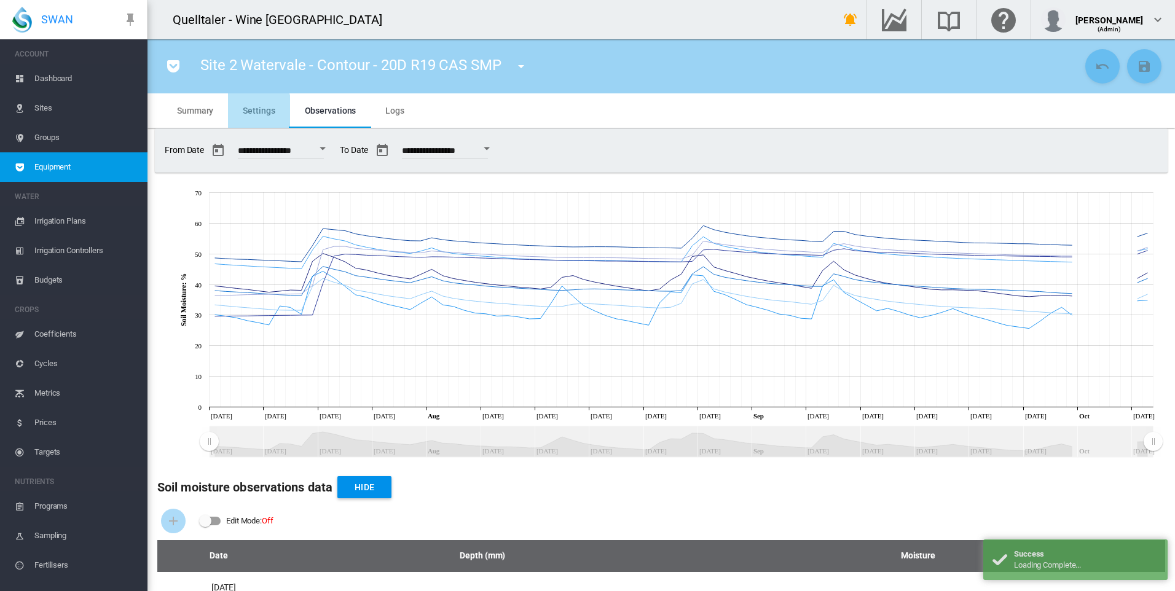
click at [254, 111] on span "Settings" at bounding box center [259, 111] width 32 height 10
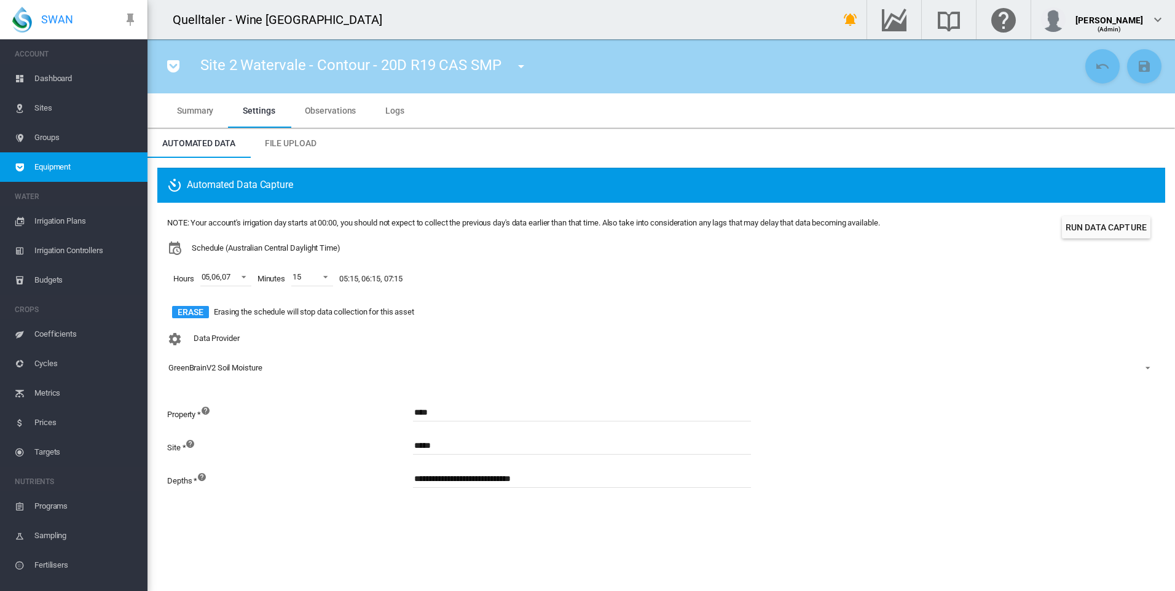
click at [1118, 225] on button "Run Data Capture" at bounding box center [1106, 227] width 88 height 22
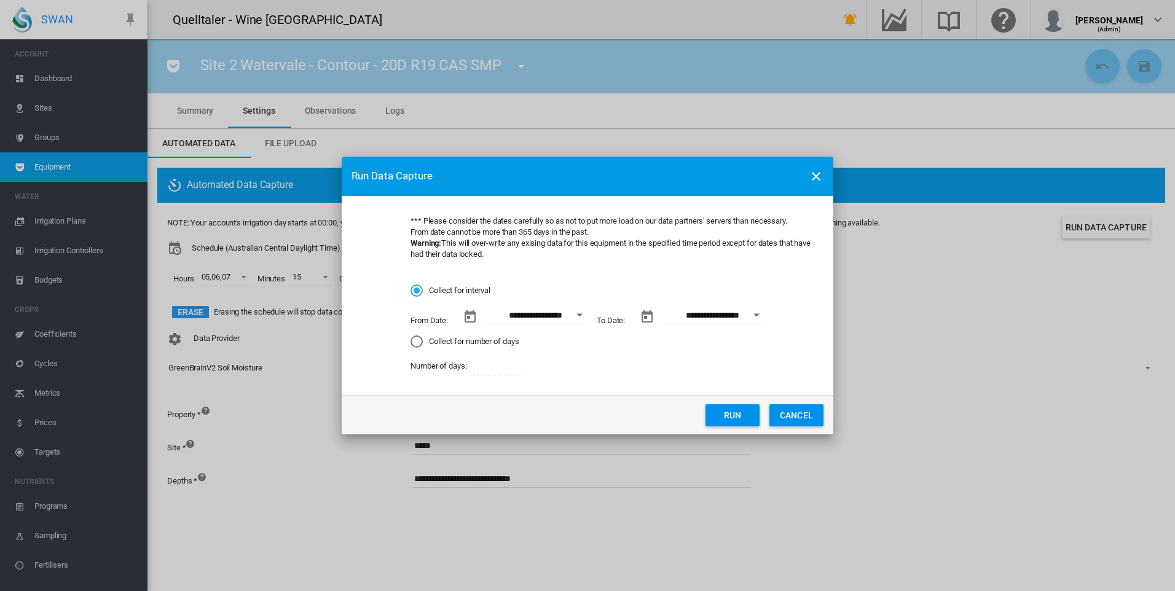
click at [584, 317] on button "Open calendar" at bounding box center [579, 315] width 22 height 22
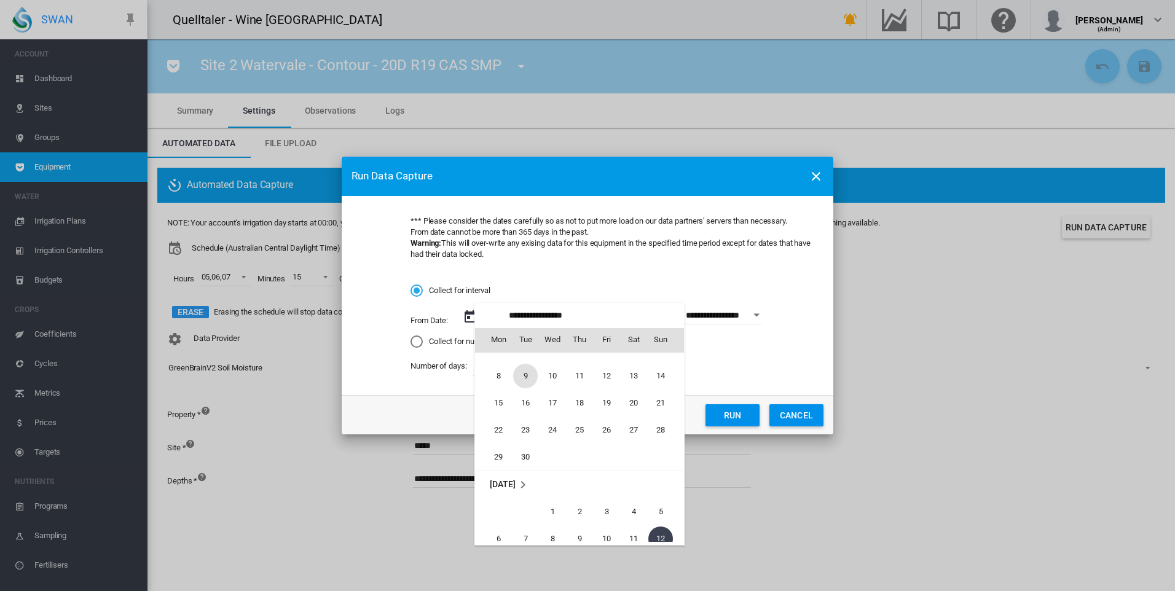
scroll to position [1831, 0]
click at [499, 433] on span "22" at bounding box center [498, 435] width 25 height 25
type input "**********"
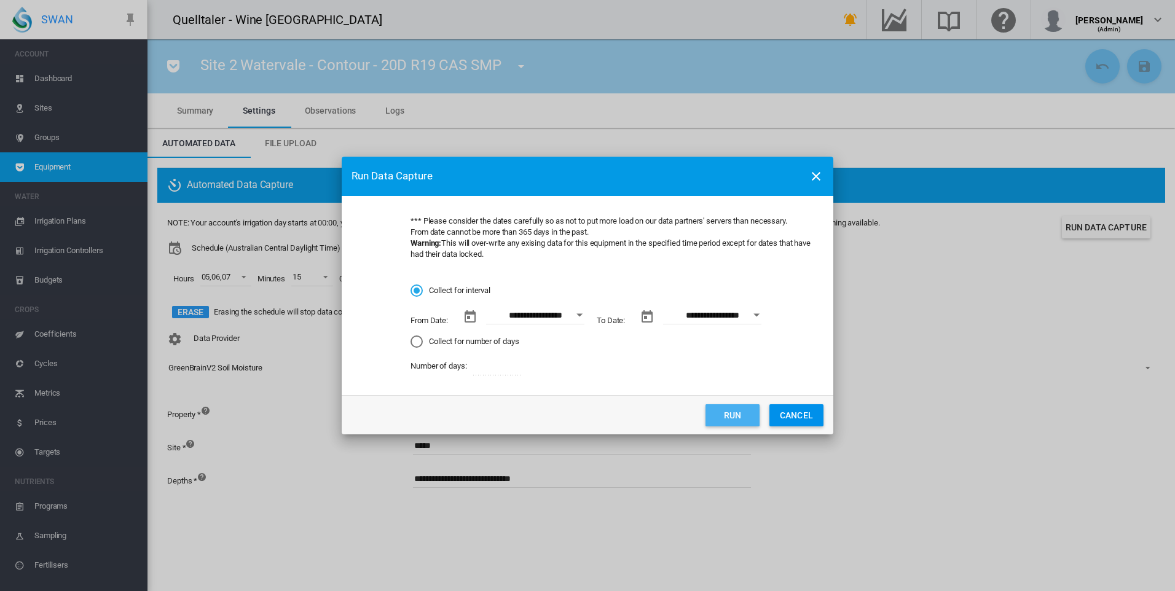
click at [734, 410] on button "Run" at bounding box center [732, 415] width 54 height 22
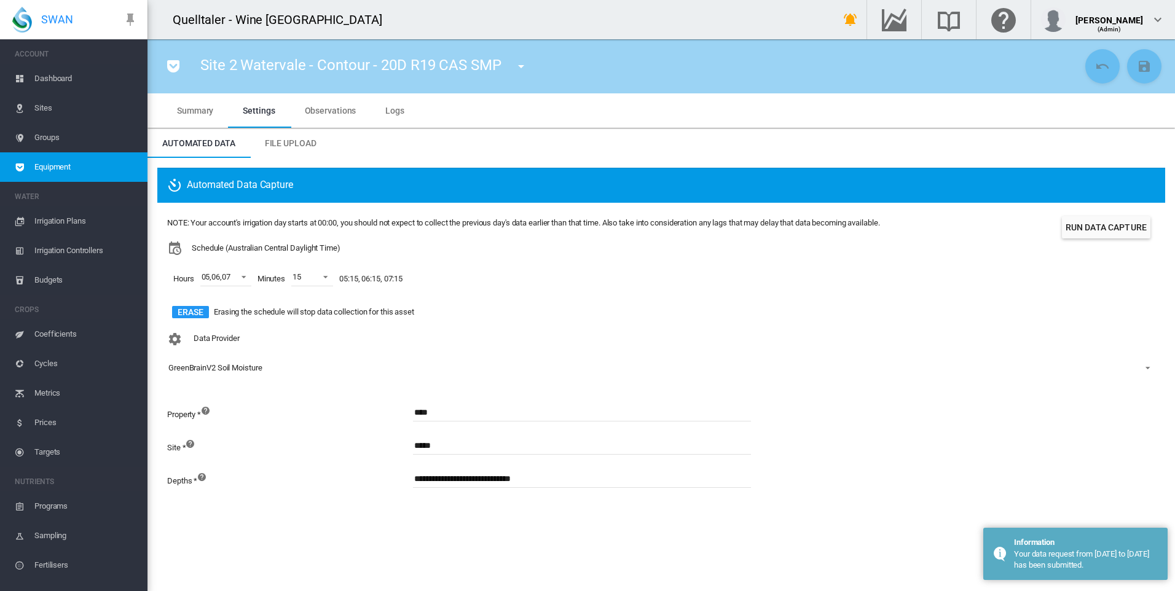
click at [68, 166] on span "Equipment" at bounding box center [85, 166] width 103 height 29
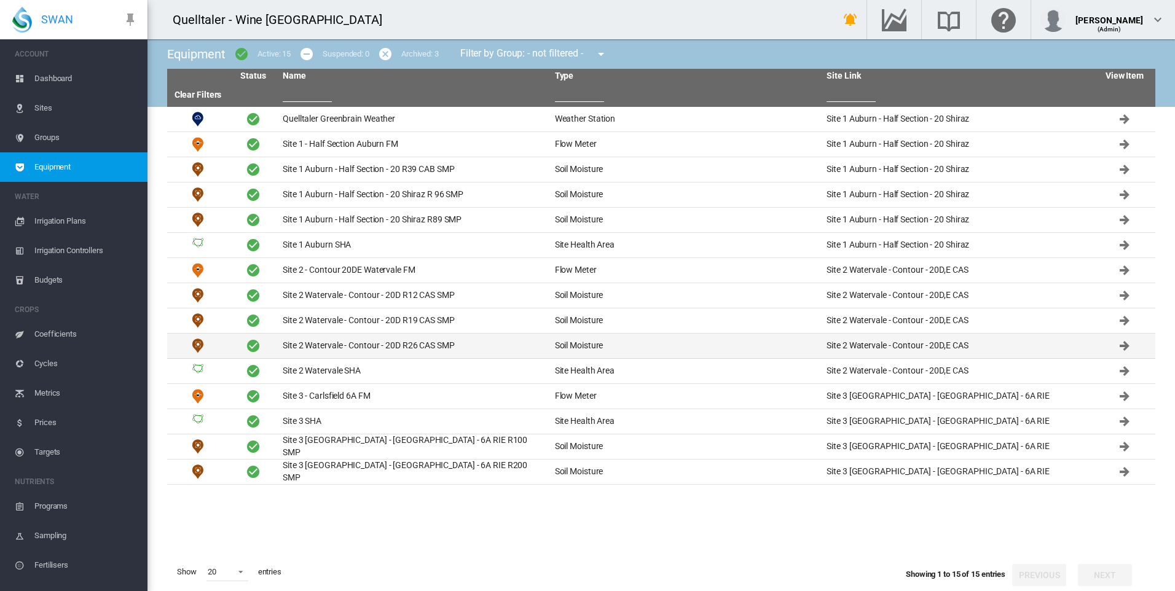
click at [396, 345] on td "Site 2 Watervale - Contour - 20D R26 CAS SMP" at bounding box center [414, 346] width 272 height 25
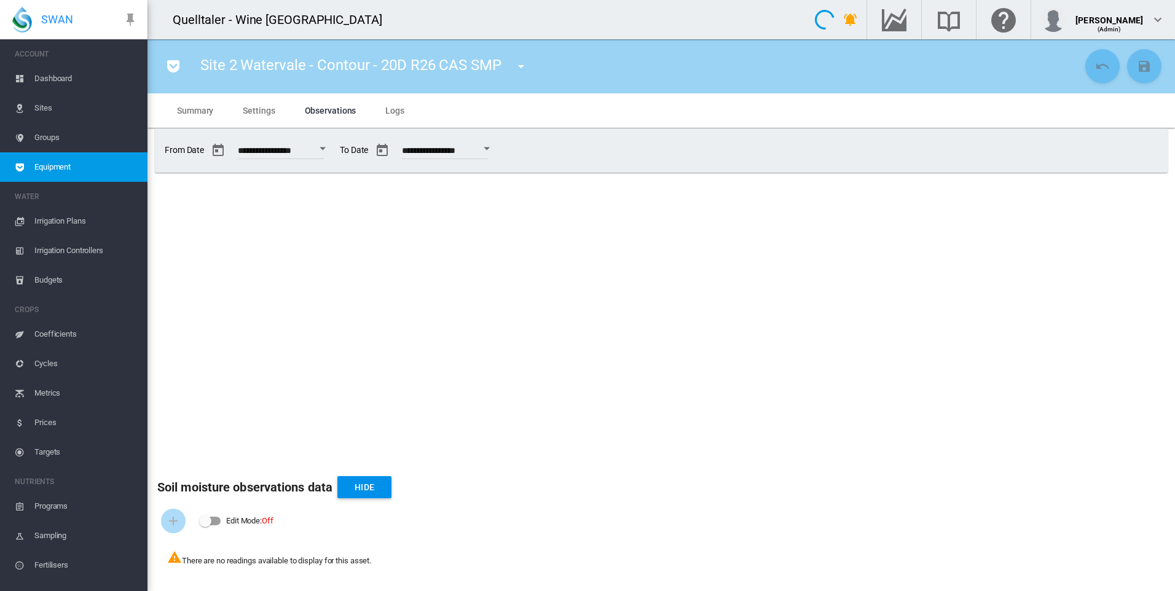
click at [260, 109] on span "Settings" at bounding box center [259, 111] width 32 height 10
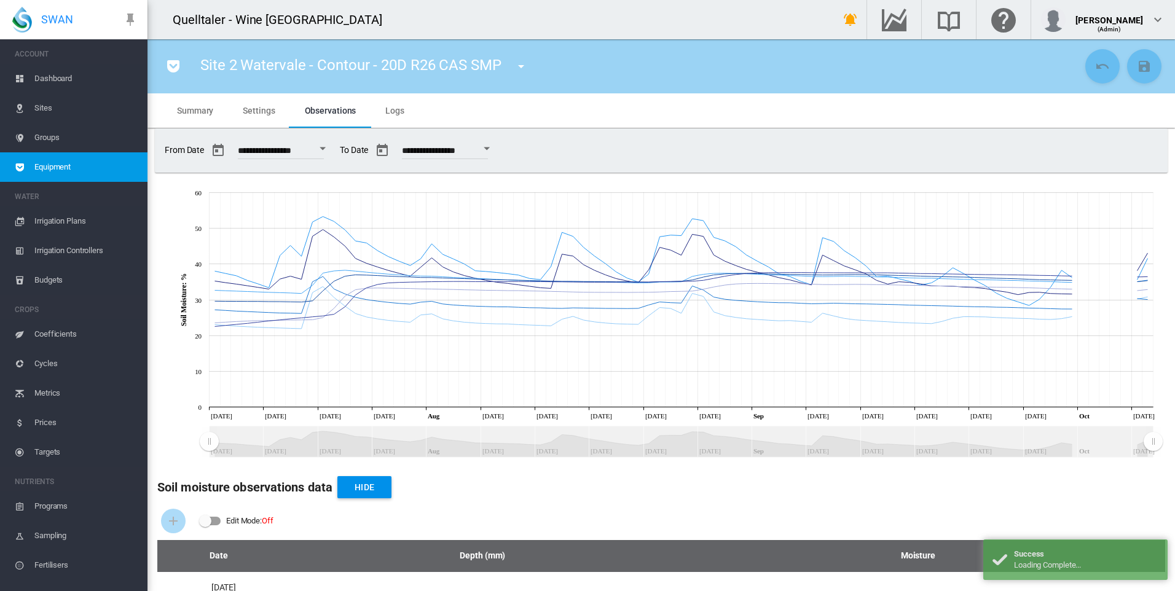
click at [257, 108] on span "Settings" at bounding box center [259, 111] width 32 height 10
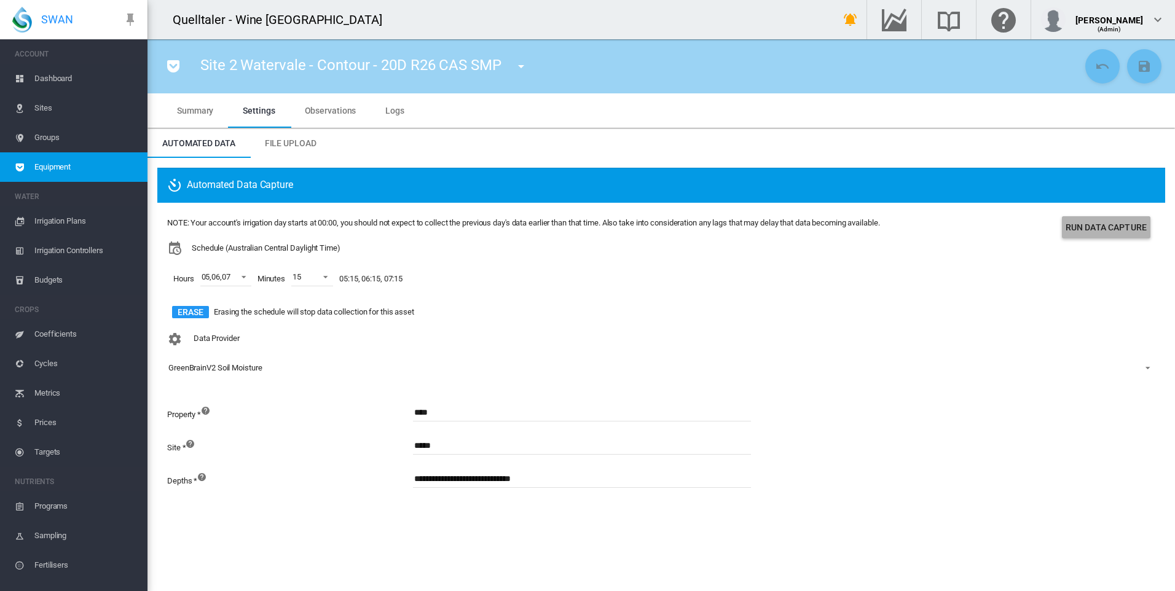
click at [1090, 227] on button "Run Data Capture" at bounding box center [1106, 227] width 88 height 22
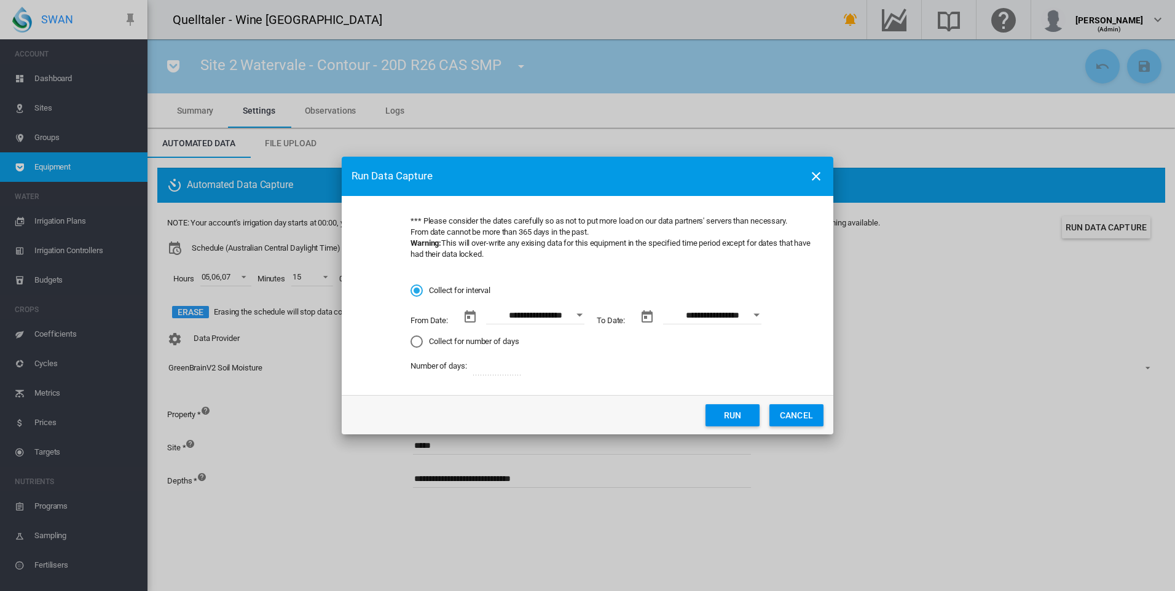
click at [581, 315] on div "Open calendar" at bounding box center [579, 314] width 6 height 3
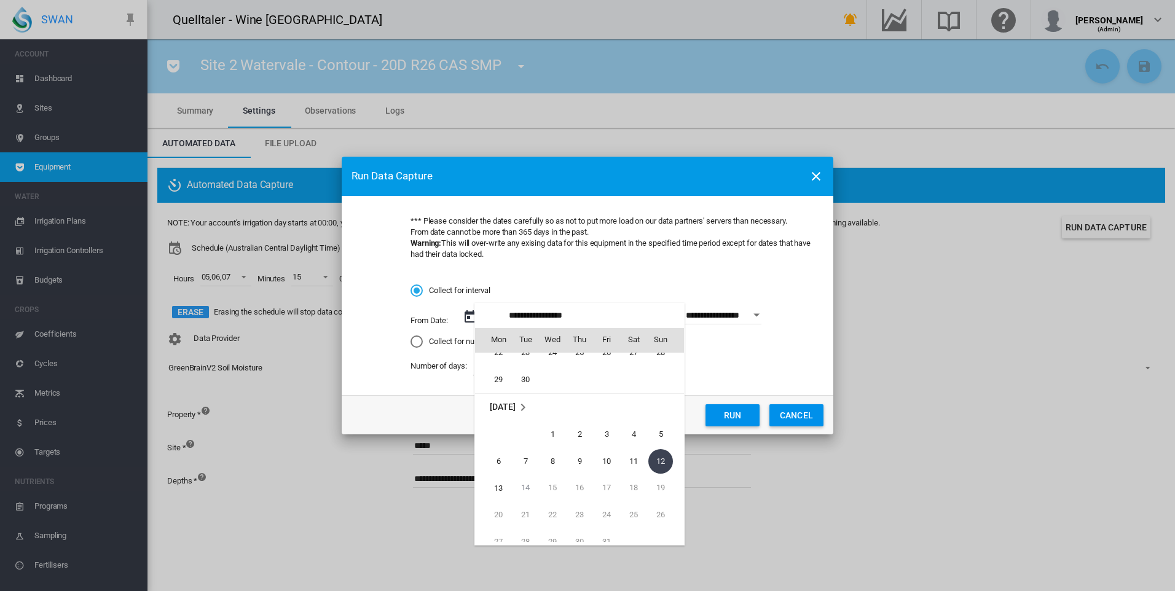
scroll to position [1892, 0]
click at [496, 373] on span "22" at bounding box center [498, 373] width 25 height 25
type input "**********"
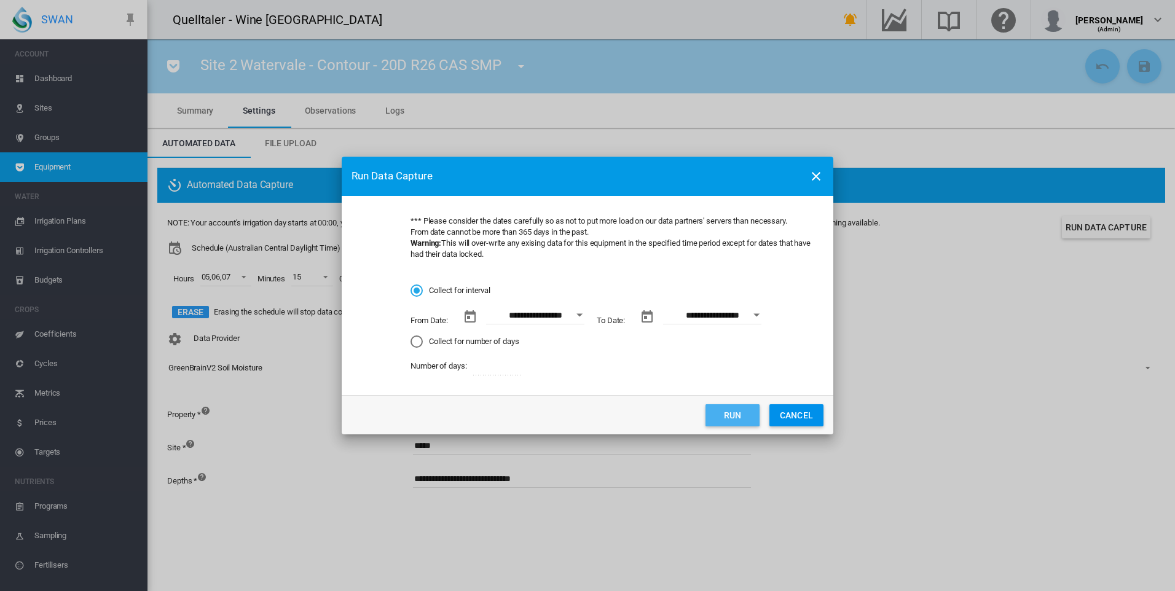
click at [729, 413] on button "Run" at bounding box center [732, 415] width 54 height 22
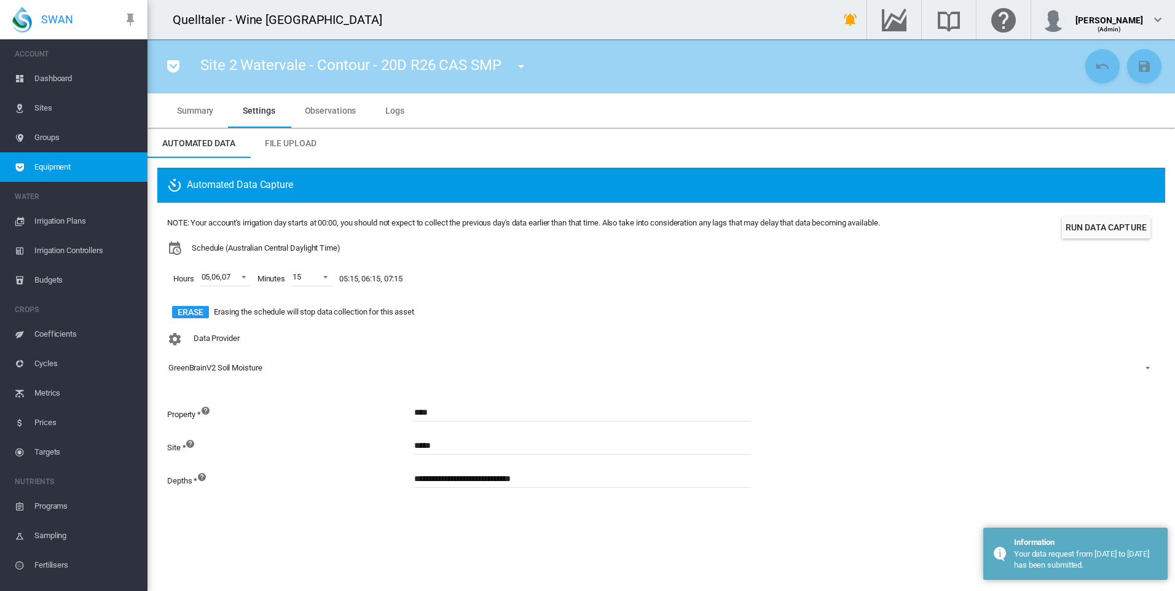
click at [49, 162] on span "Equipment" at bounding box center [85, 166] width 103 height 29
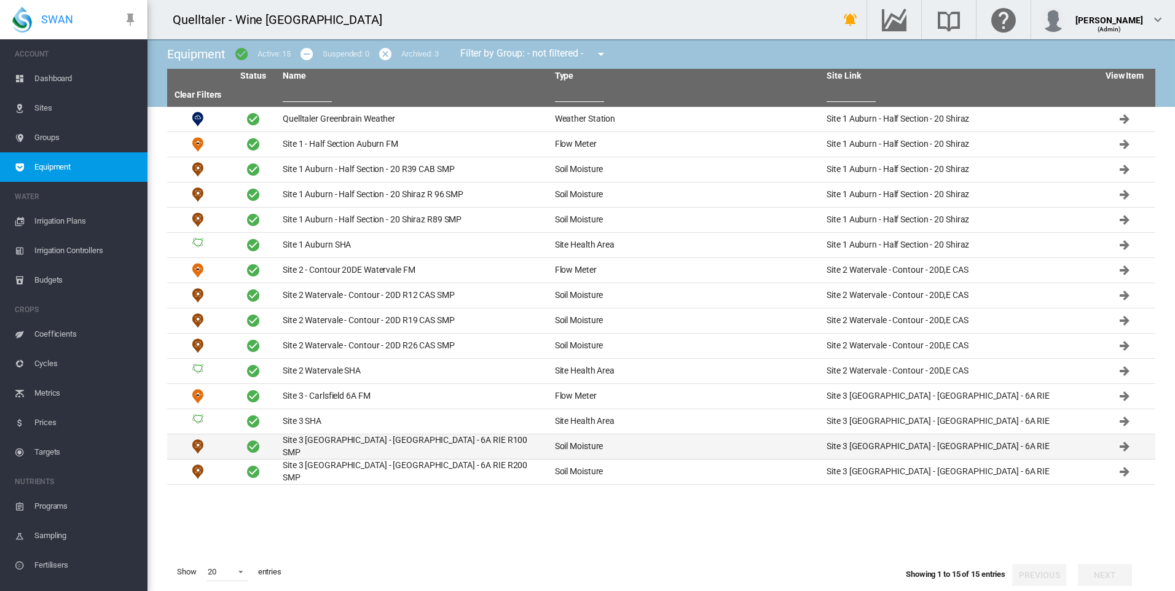
click at [323, 442] on td "Site 3 [GEOGRAPHIC_DATA] - [GEOGRAPHIC_DATA] - 6A RIE R100 SMP" at bounding box center [414, 446] width 272 height 25
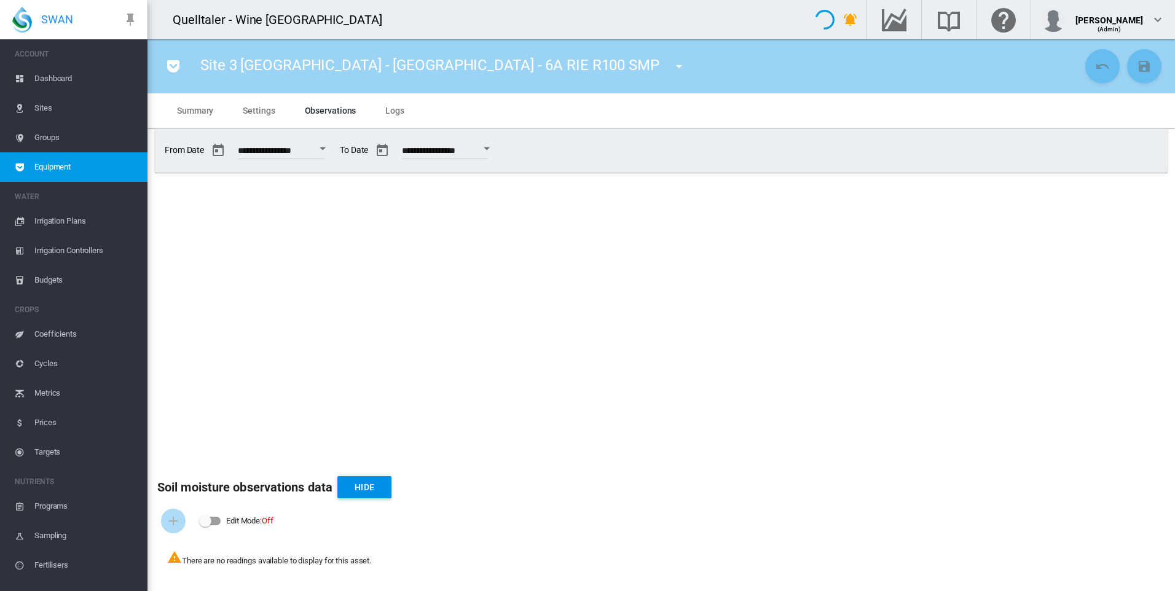
click at [326, 147] on div "Open calendar" at bounding box center [322, 148] width 6 height 3
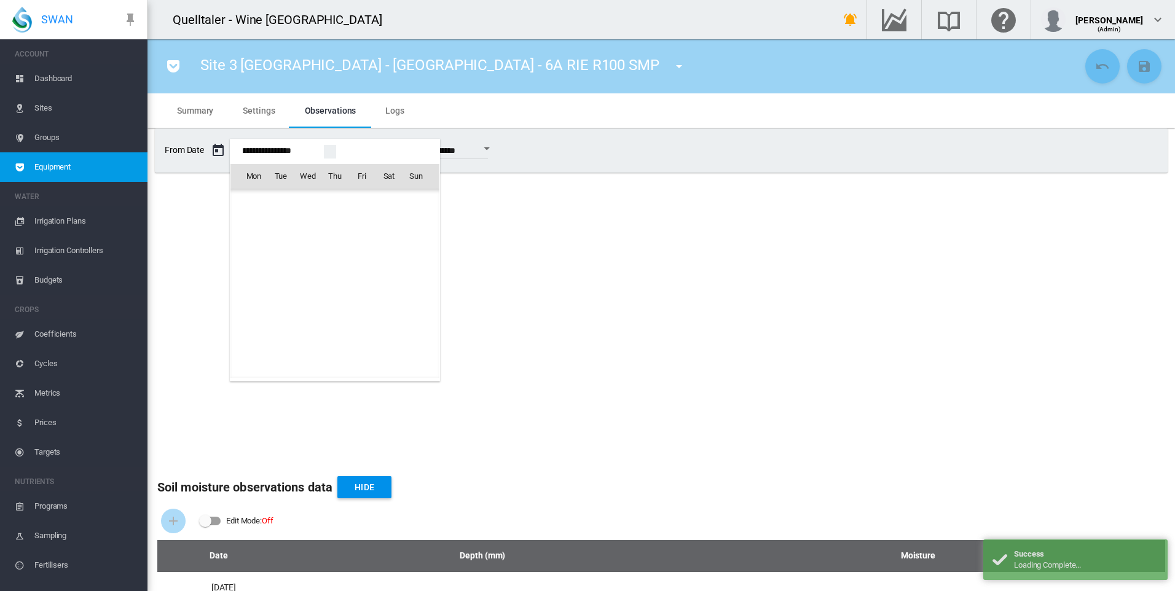
click at [567, 288] on div at bounding box center [587, 295] width 1175 height 591
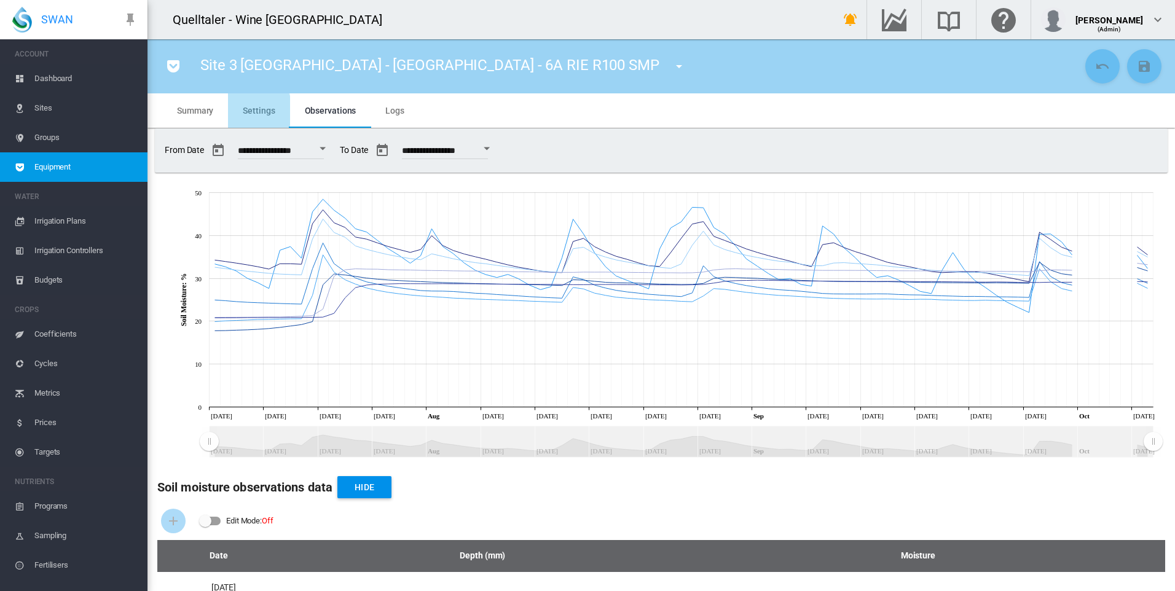
click at [248, 111] on span "Settings" at bounding box center [259, 111] width 32 height 10
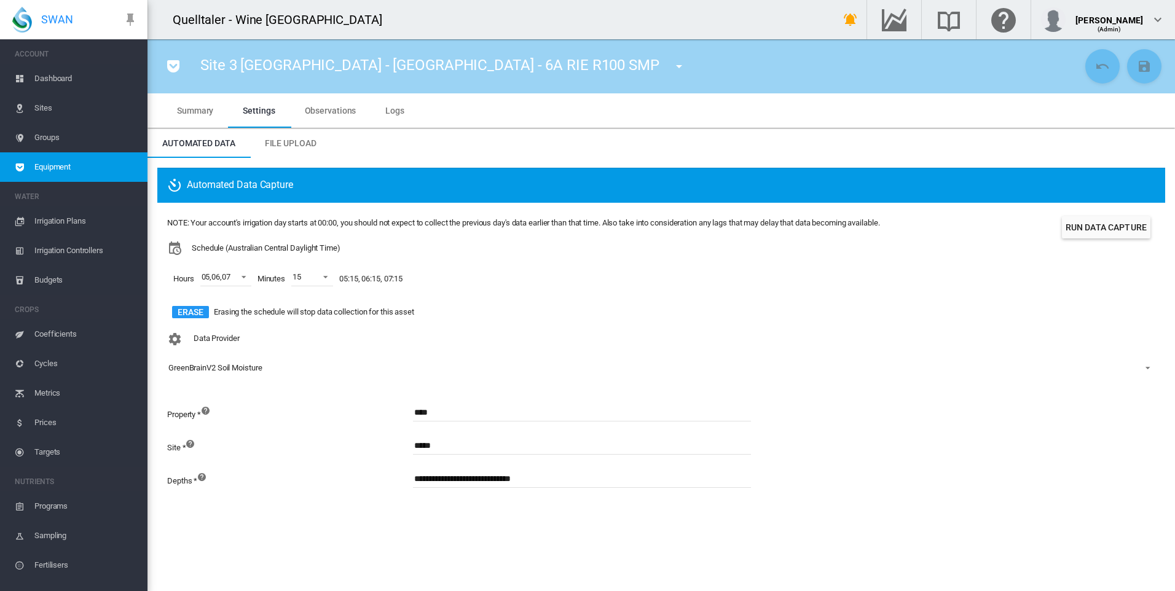
click at [1119, 229] on button "Run Data Capture" at bounding box center [1106, 227] width 88 height 22
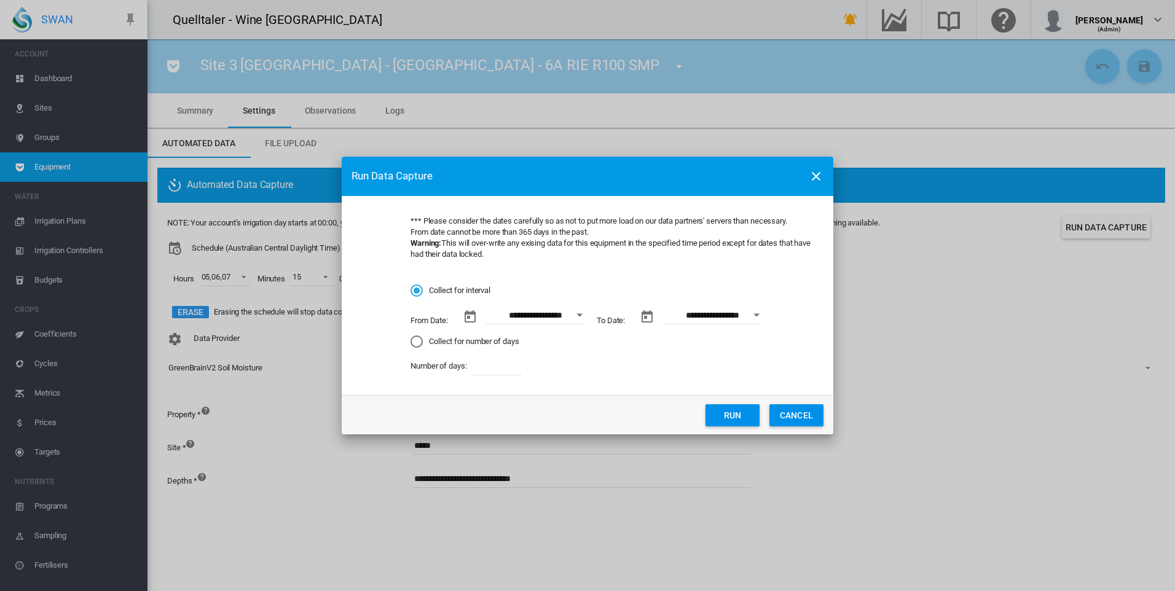
click at [581, 315] on div "Open calendar" at bounding box center [579, 314] width 6 height 3
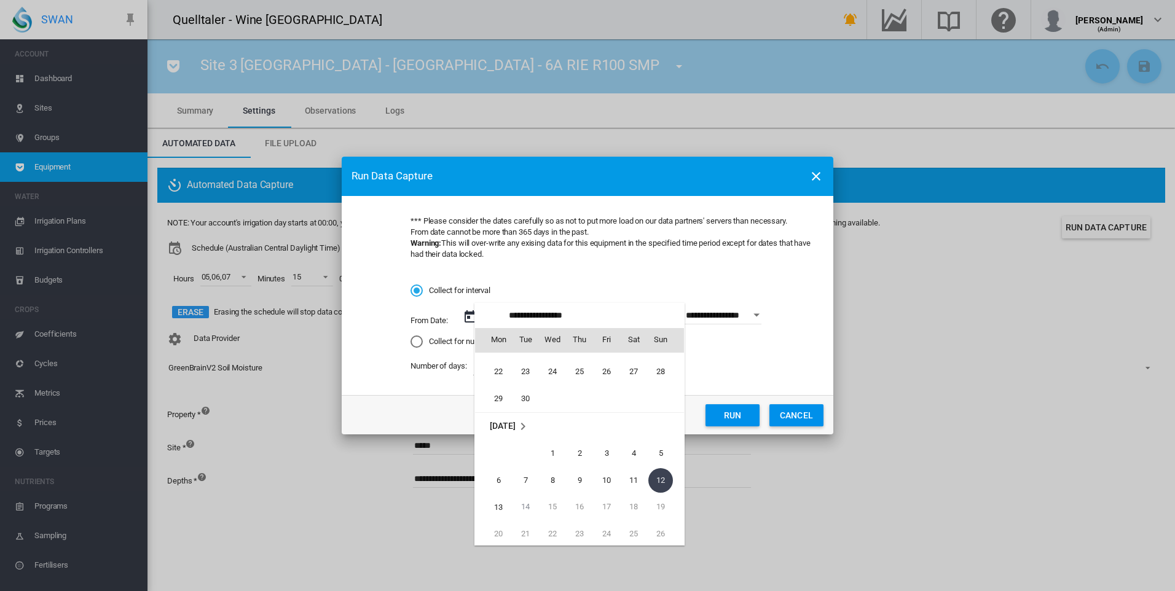
scroll to position [1831, 0]
click at [497, 433] on span "22" at bounding box center [498, 435] width 25 height 25
type input "**********"
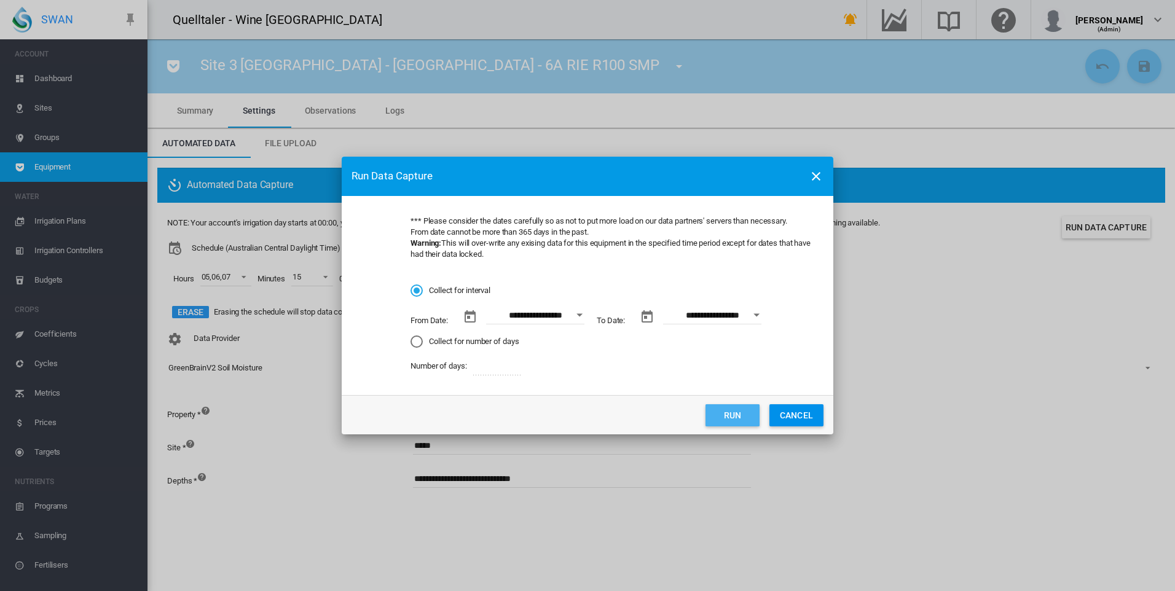
click at [741, 416] on button "Run" at bounding box center [732, 415] width 54 height 22
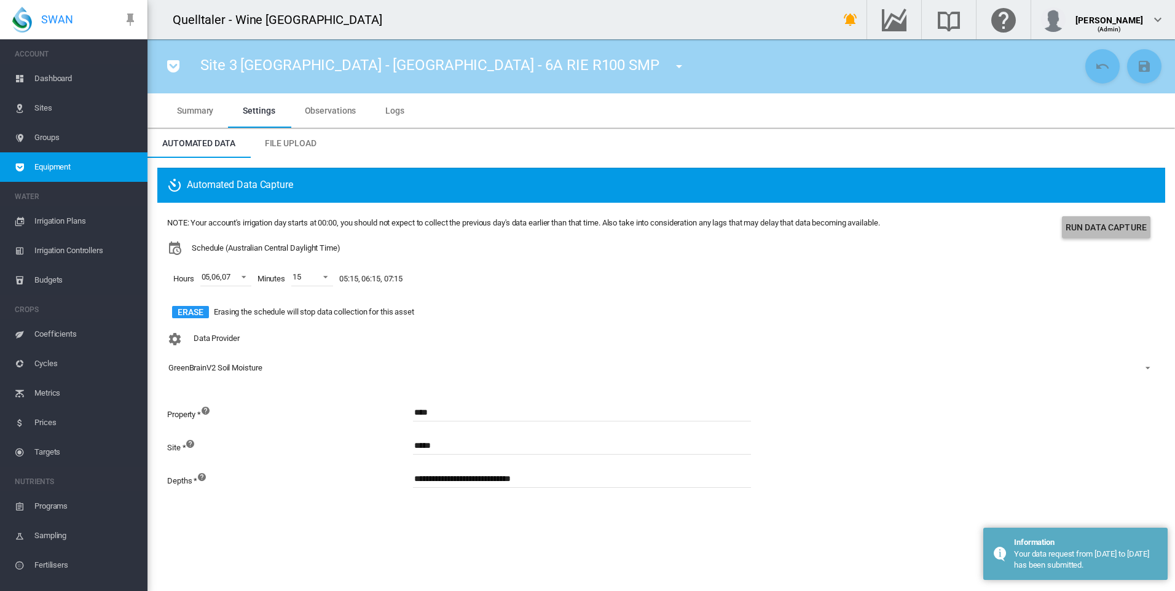
click at [1072, 226] on button "Run Data Capture" at bounding box center [1106, 227] width 88 height 22
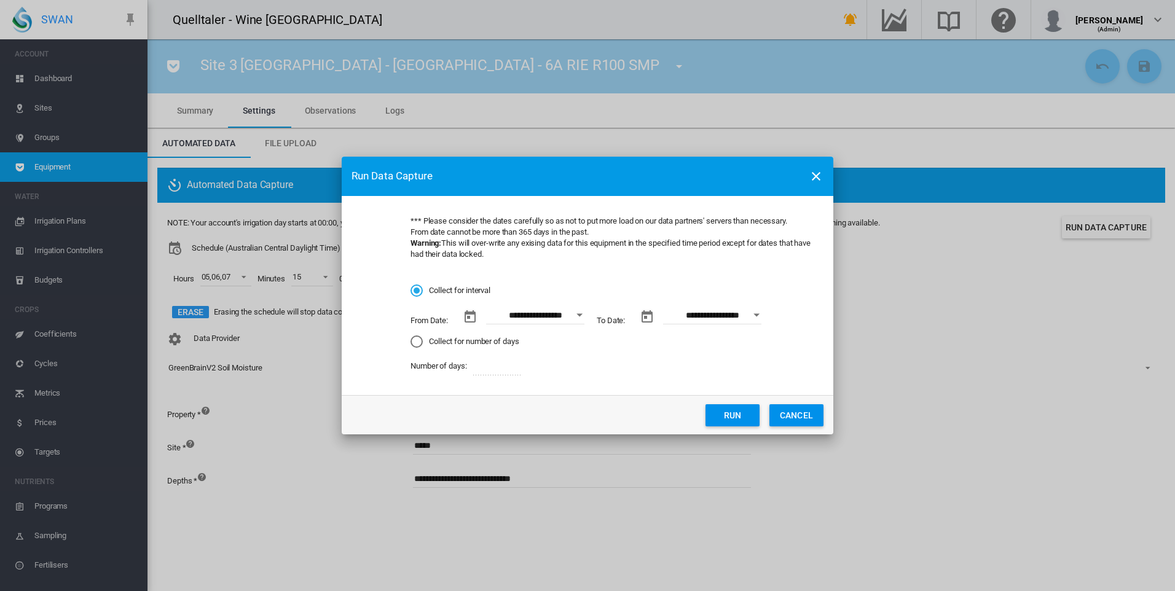
click at [582, 315] on div "Open calendar" at bounding box center [579, 314] width 6 height 3
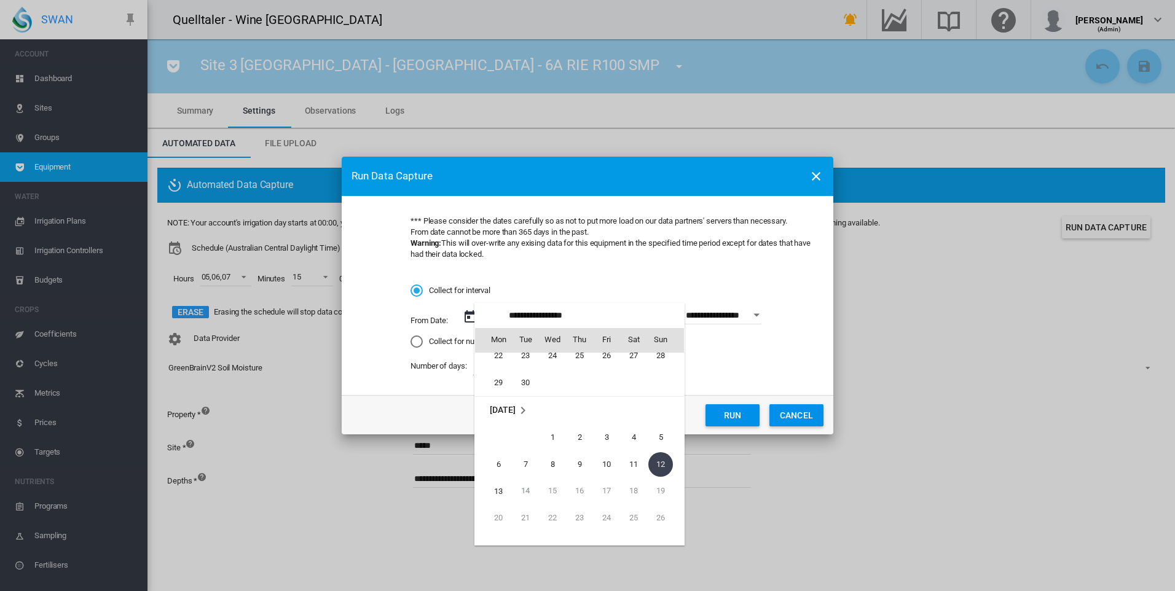
scroll to position [1892, 0]
click at [501, 371] on span "22" at bounding box center [498, 373] width 25 height 25
type input "**********"
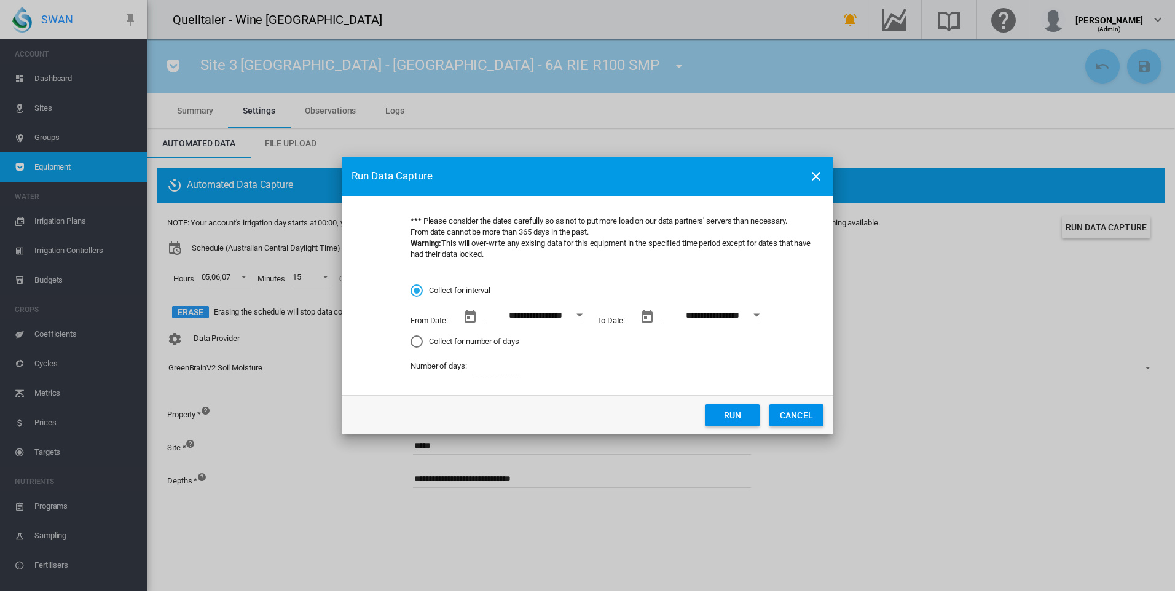
click at [727, 413] on button "Run" at bounding box center [732, 415] width 54 height 22
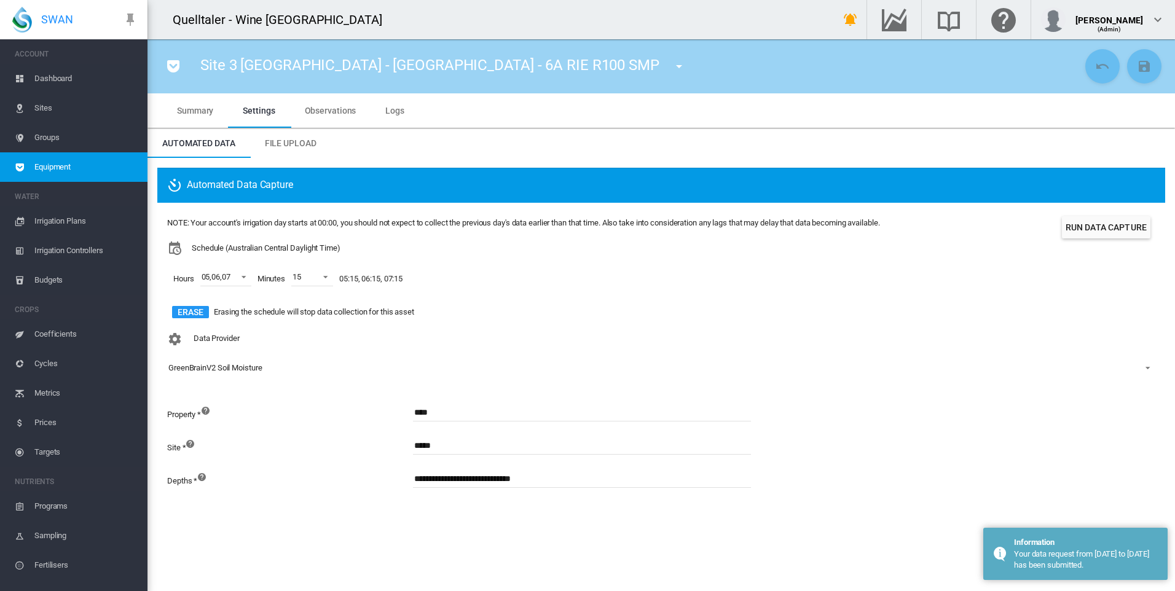
click at [49, 171] on span "Equipment" at bounding box center [85, 166] width 103 height 29
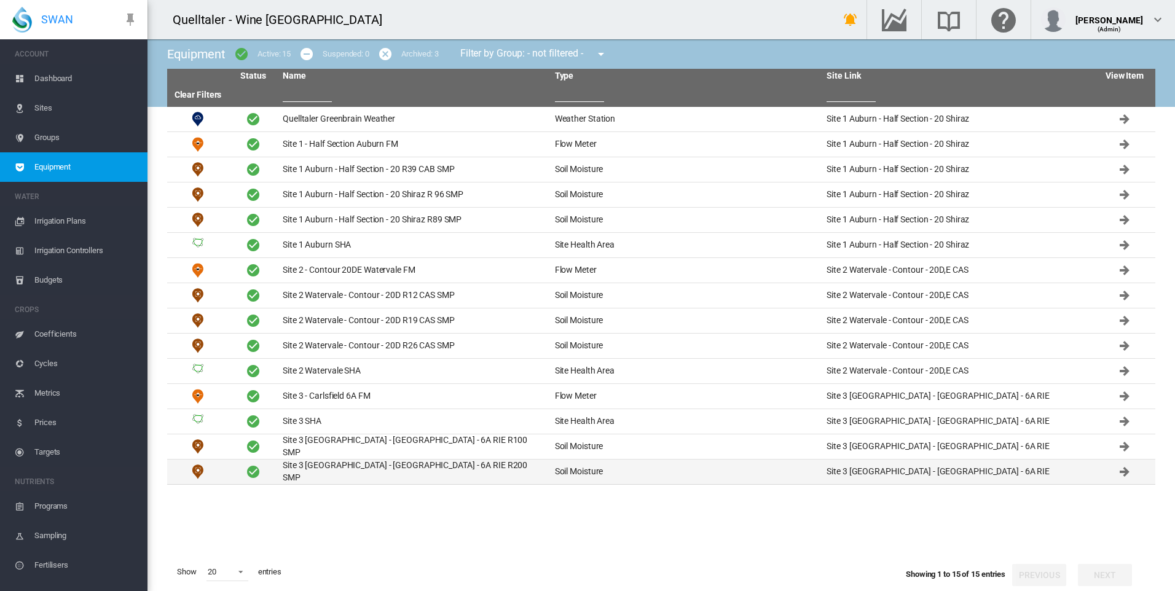
click at [402, 465] on td "Site 3 [GEOGRAPHIC_DATA] - [GEOGRAPHIC_DATA] - 6A RIE R200 SMP" at bounding box center [414, 472] width 272 height 25
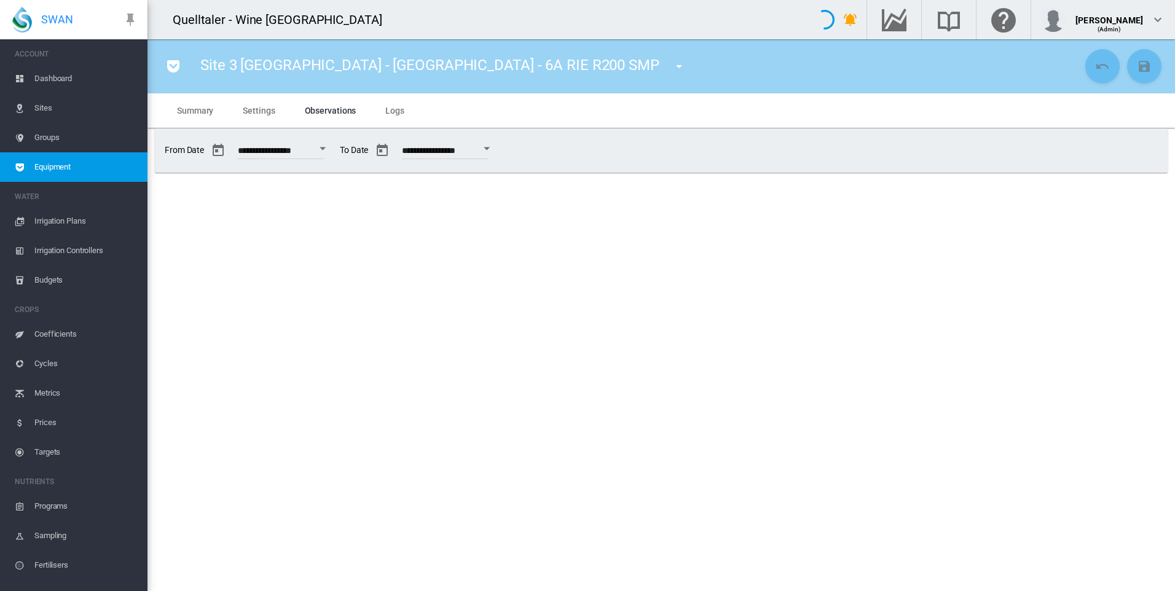
click at [264, 111] on span "Settings" at bounding box center [259, 111] width 32 height 10
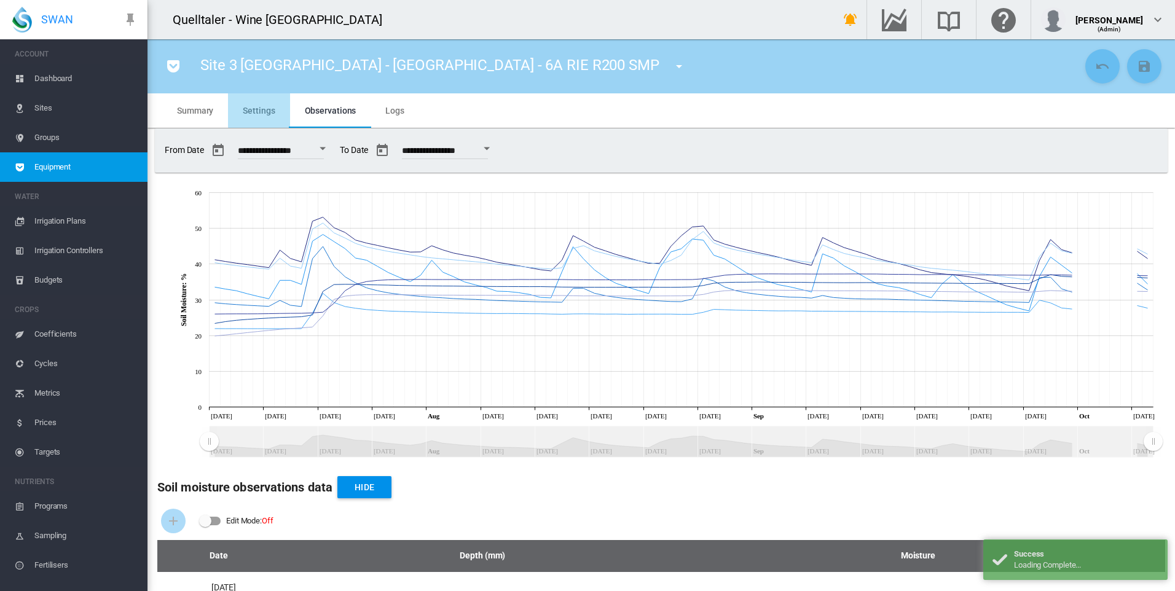
click at [264, 106] on span "Settings" at bounding box center [259, 111] width 32 height 10
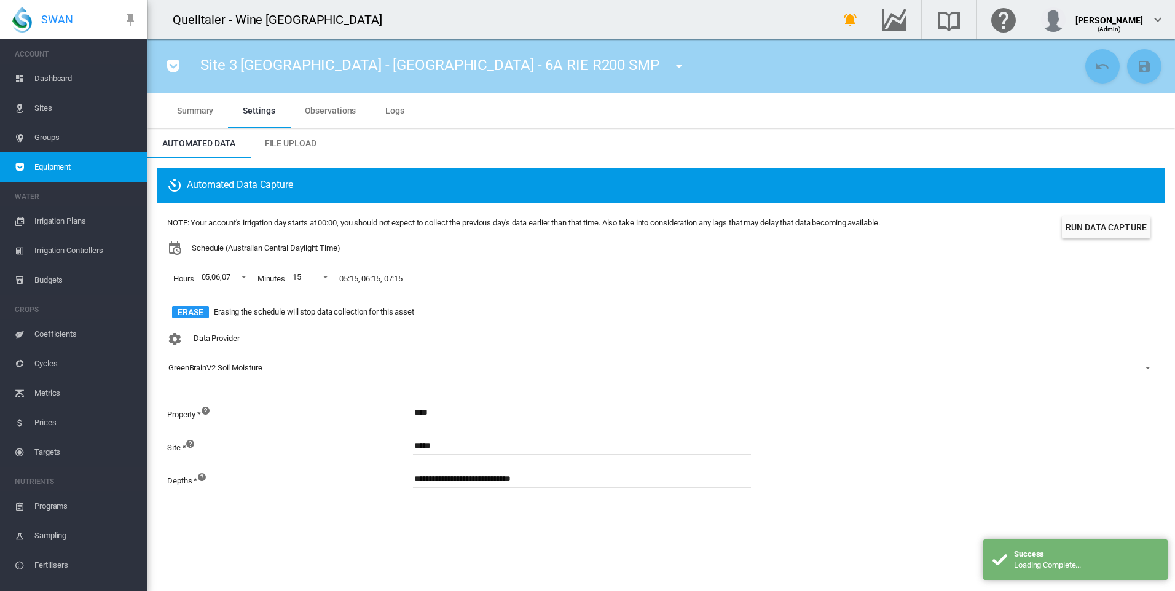
click at [1116, 229] on button "Run Data Capture" at bounding box center [1106, 227] width 88 height 22
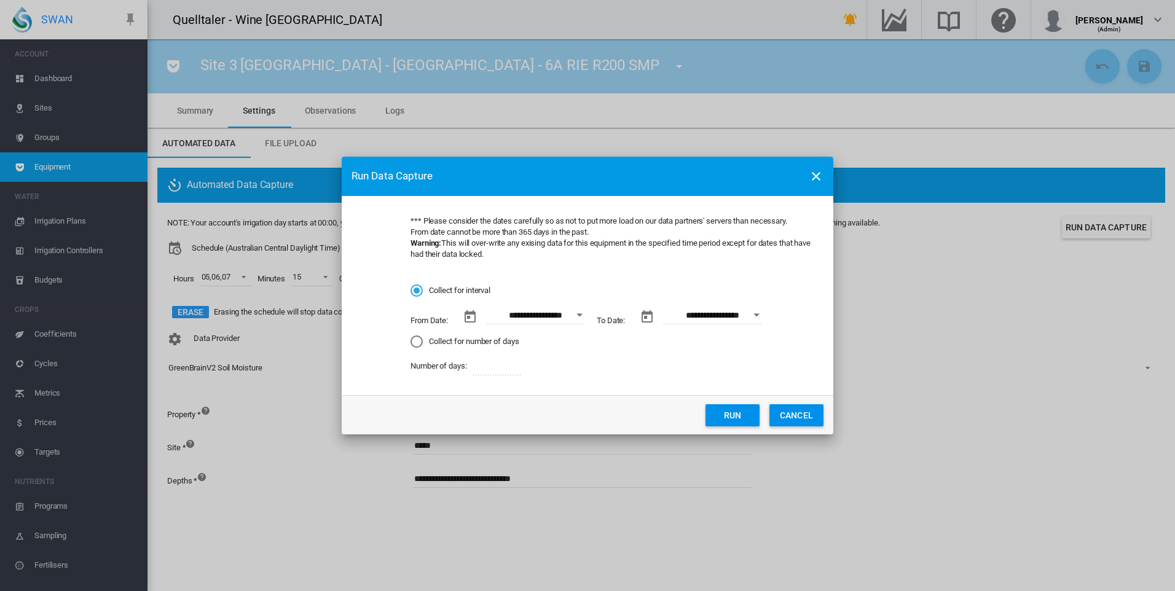
click at [584, 312] on button "Open calendar" at bounding box center [579, 315] width 22 height 22
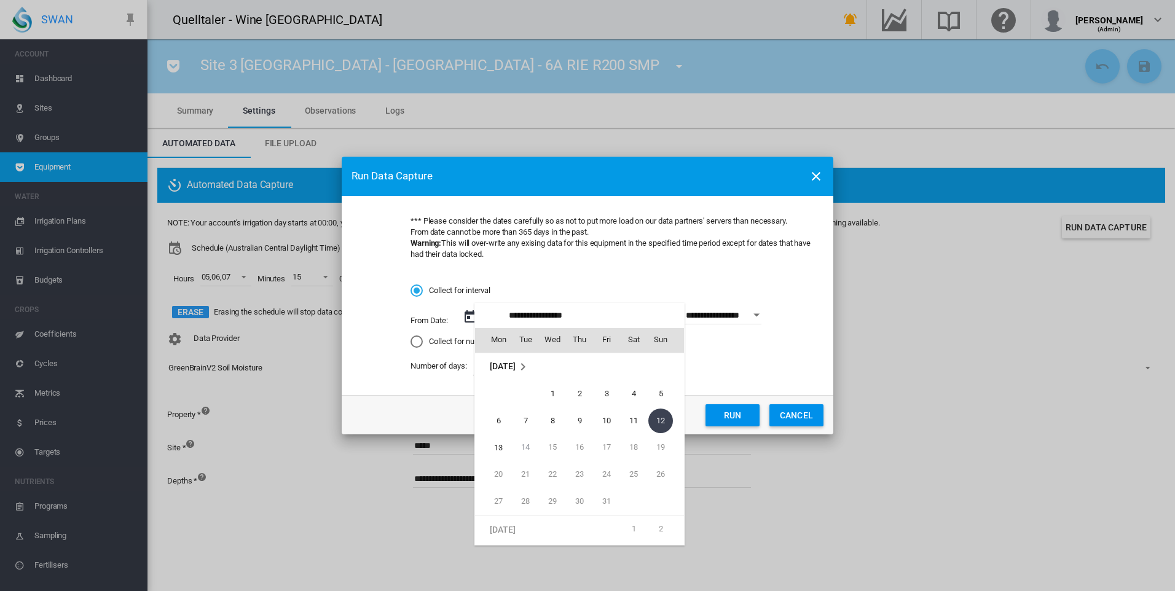
scroll to position [1892, 0]
click at [500, 374] on span "22" at bounding box center [498, 373] width 25 height 25
type input "**********"
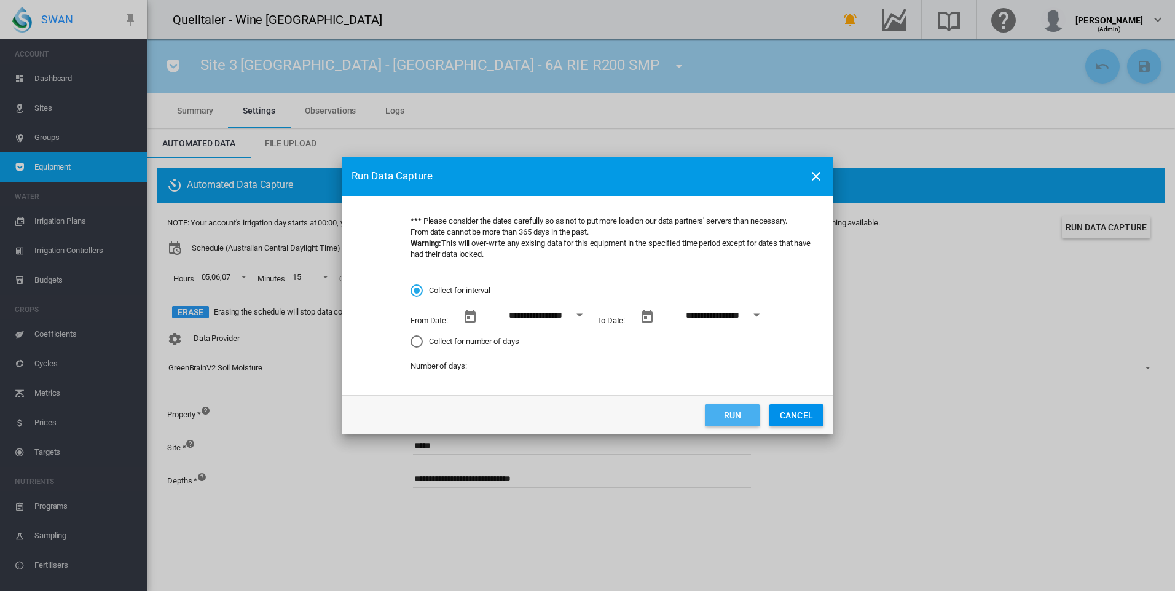
click at [738, 412] on button "Run" at bounding box center [732, 415] width 54 height 22
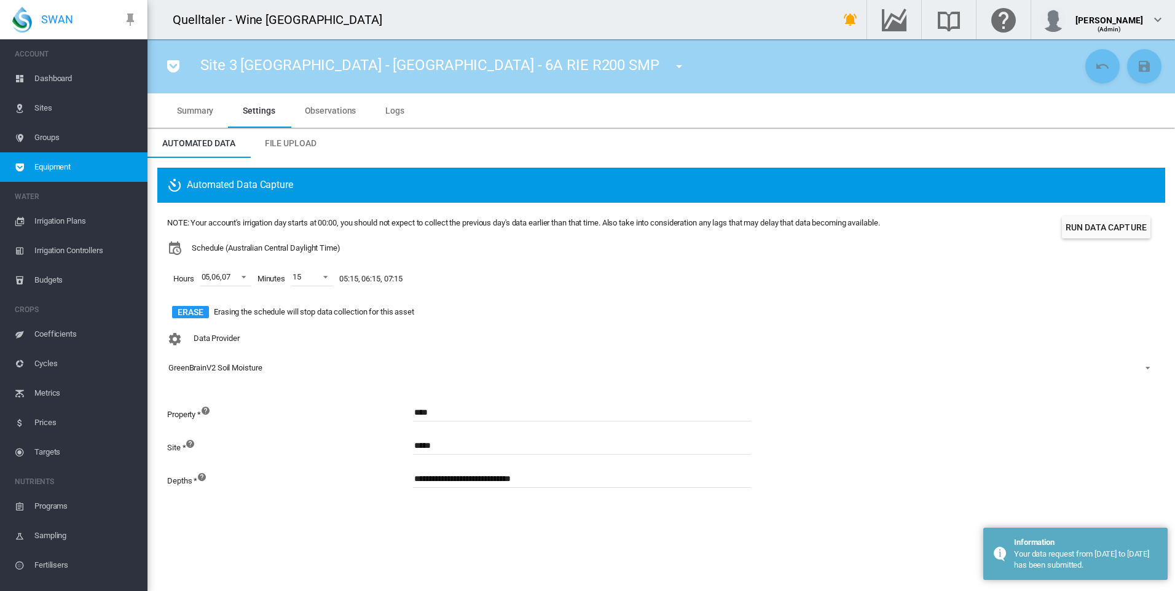
click at [37, 102] on span "Sites" at bounding box center [85, 107] width 103 height 29
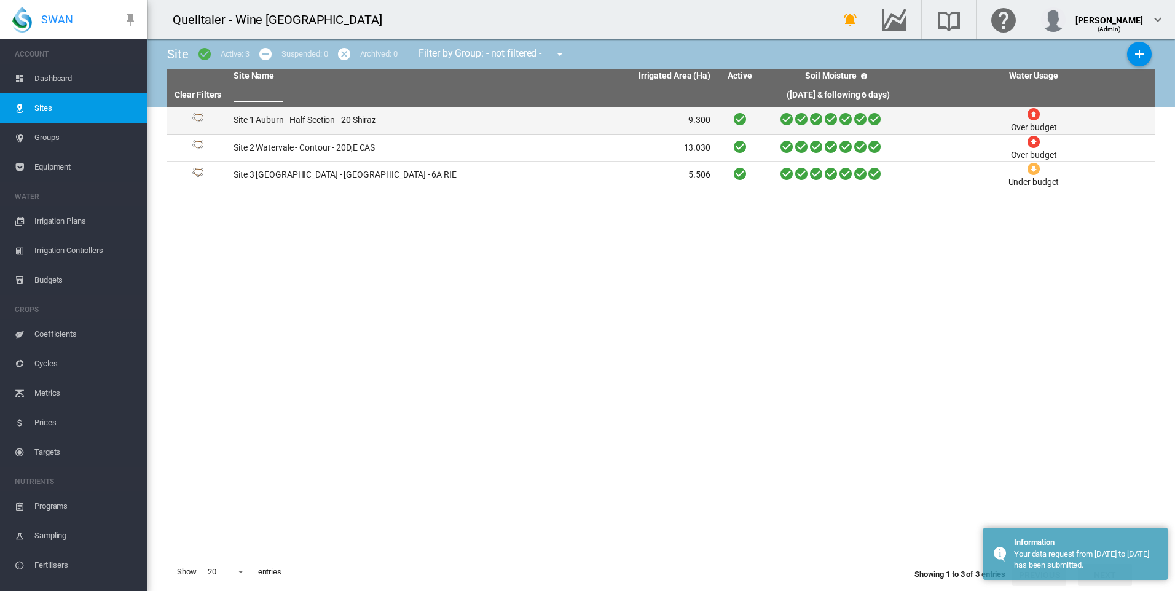
click at [318, 117] on td "Site 1 Auburn - Half Section - 20 Shiraz" at bounding box center [350, 120] width 243 height 27
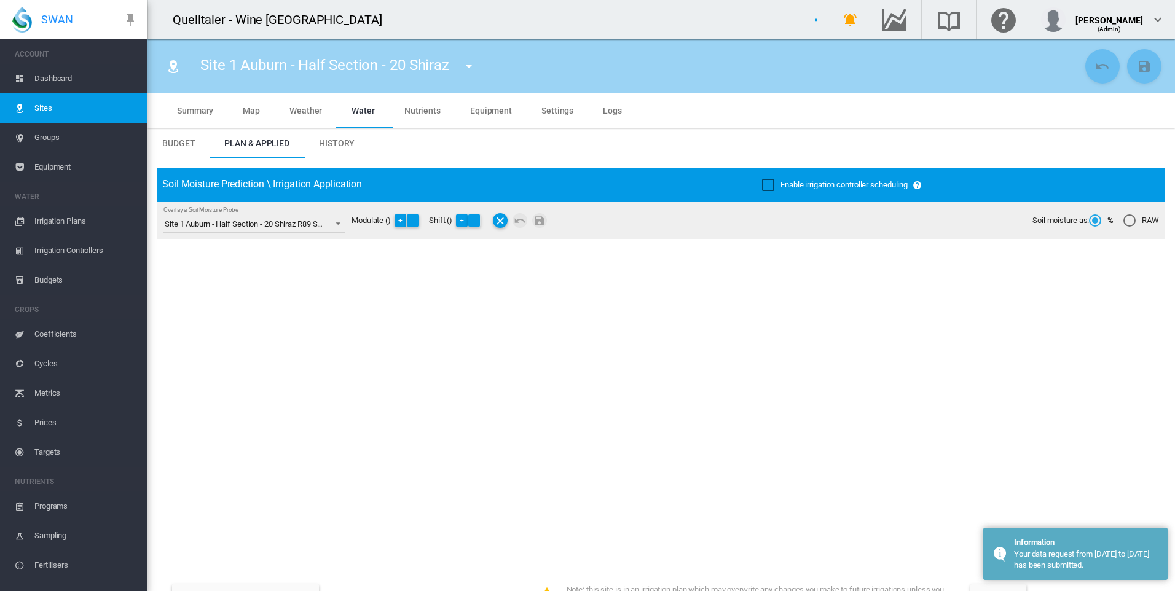
type input "**********"
type input "******"
type input "*********"
type input "***"
